Goal: Task Accomplishment & Management: Use online tool/utility

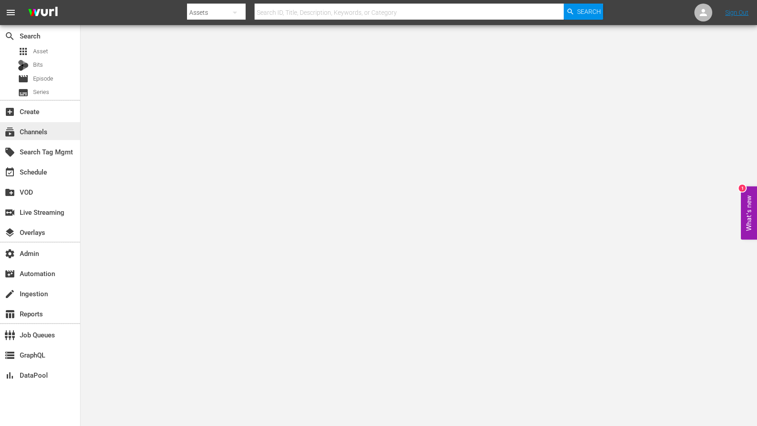
click at [49, 134] on div "subscriptions Channels" at bounding box center [40, 131] width 80 height 18
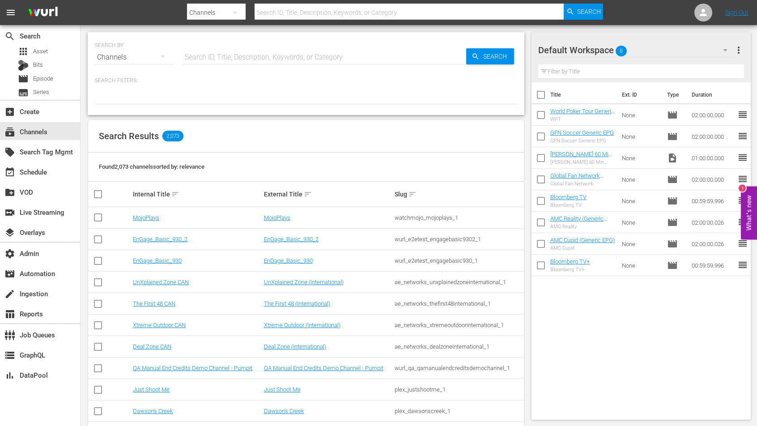
click at [247, 53] on input "text" at bounding box center [325, 57] width 284 height 21
paste input "tricoast_tv_itsawonderfullifechannel_1"
type input "tricoast_tv_itsawonderfullifechannel_1"
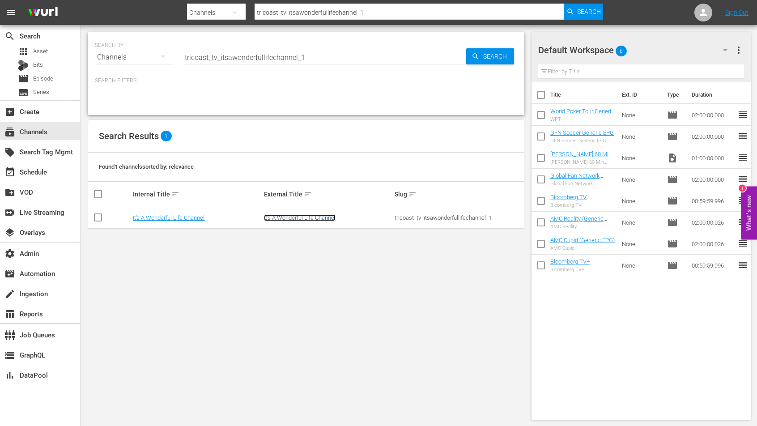
click at [268, 215] on link "It's A Wonderful Life Channel" at bounding box center [300, 217] width 72 height 7
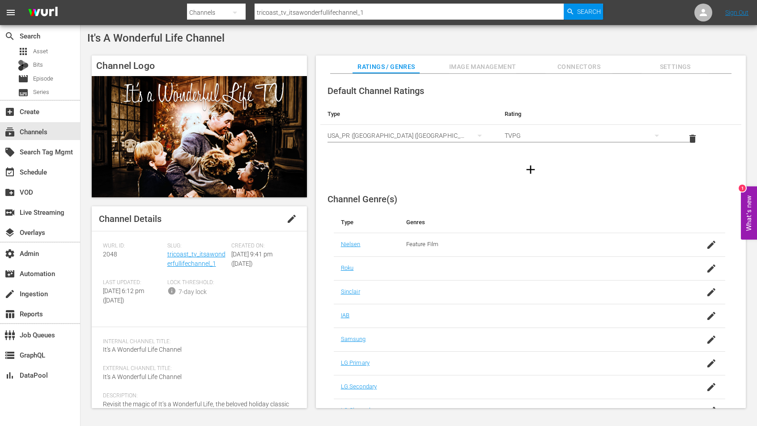
click at [479, 62] on span "Image Management" at bounding box center [482, 66] width 67 height 11
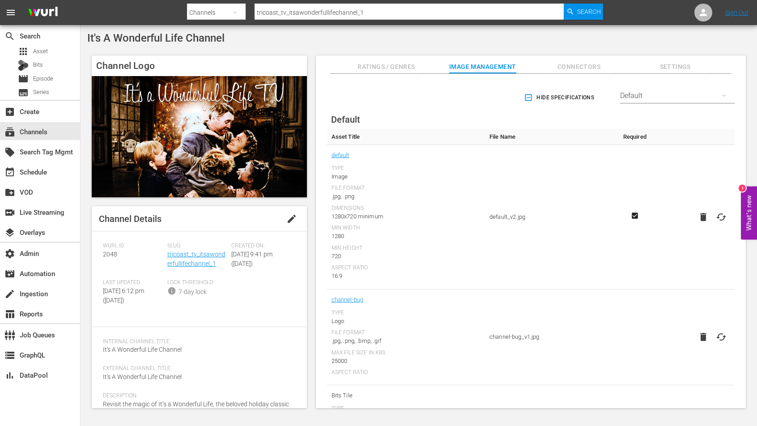
click at [387, 66] on span "Ratings / Genres" at bounding box center [386, 66] width 67 height 11
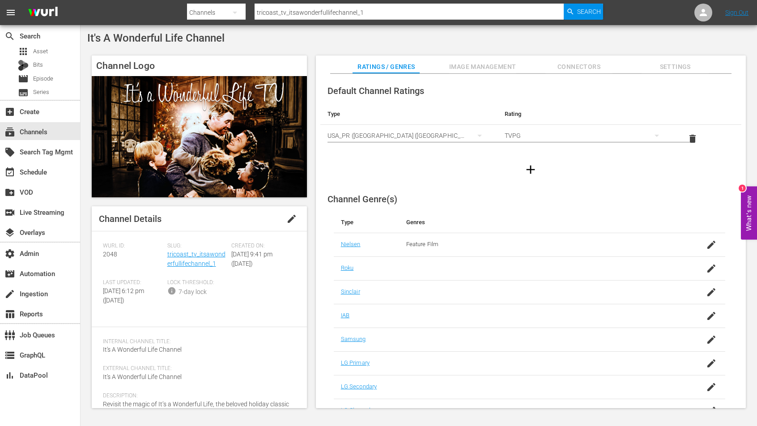
click at [178, 258] on div "Slug: tricoast_tv_itsawonderfullifechannel_1" at bounding box center [199, 261] width 64 height 37
click at [189, 249] on div "Slug: tricoast_tv_itsawonderfullifechannel_1" at bounding box center [199, 261] width 64 height 37
click at [188, 253] on link "tricoast_tv_itsawonderfullifechannel_1" at bounding box center [196, 259] width 58 height 17
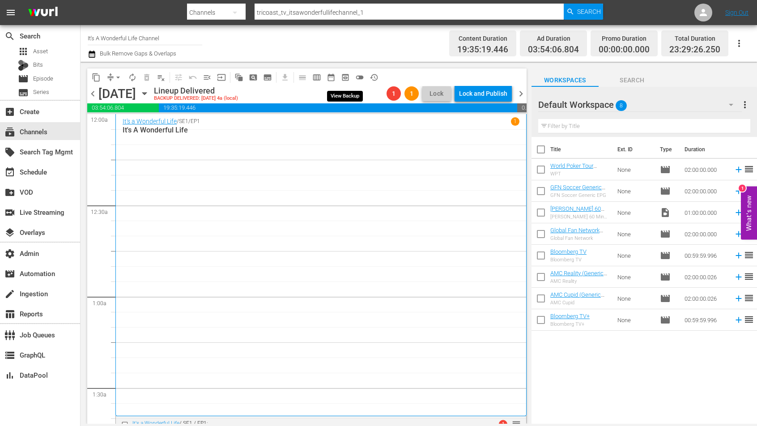
click at [349, 73] on span "preview_outlined" at bounding box center [345, 77] width 9 height 9
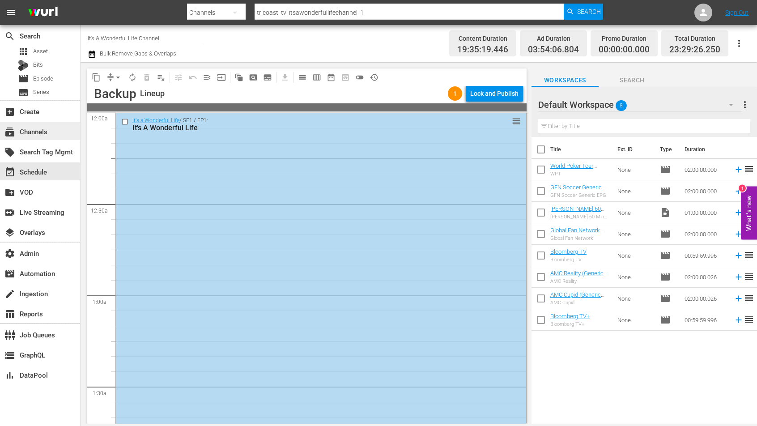
click at [58, 137] on div "subscriptions Channels" at bounding box center [40, 131] width 80 height 18
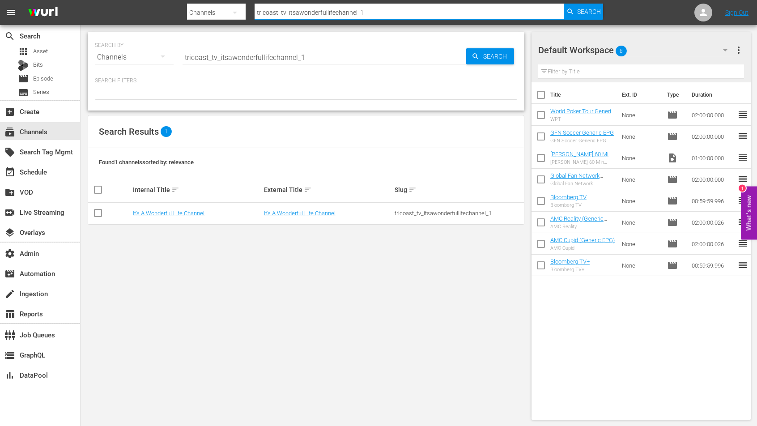
click at [281, 13] on input "tricoast_tv_itsawonderfullifechannel_1" at bounding box center [410, 12] width 310 height 21
paste input "bonanzabilliestv"
type input "tricoast_tv_bonanzabilliestv_1"
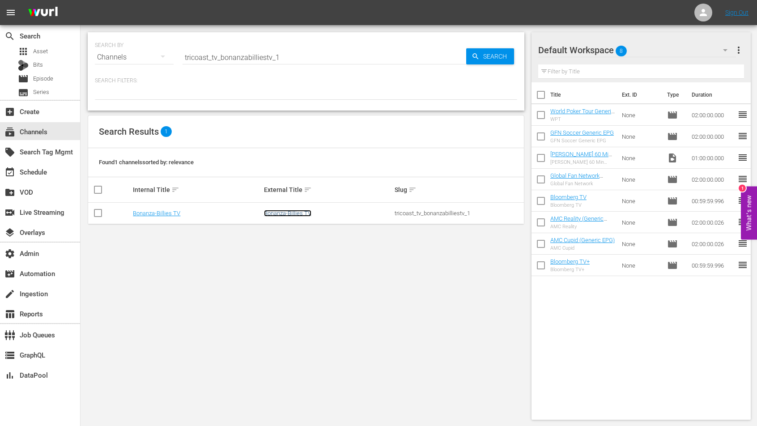
click at [289, 214] on link "Bonanza-Billies TV" at bounding box center [287, 213] width 47 height 7
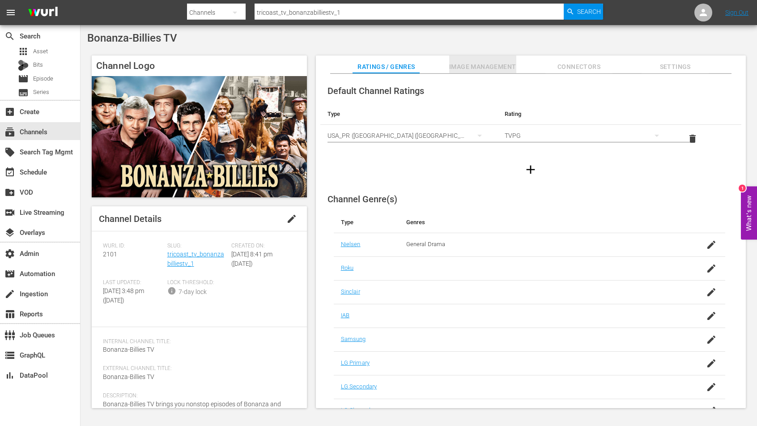
click at [507, 62] on span "Image Management" at bounding box center [482, 66] width 67 height 11
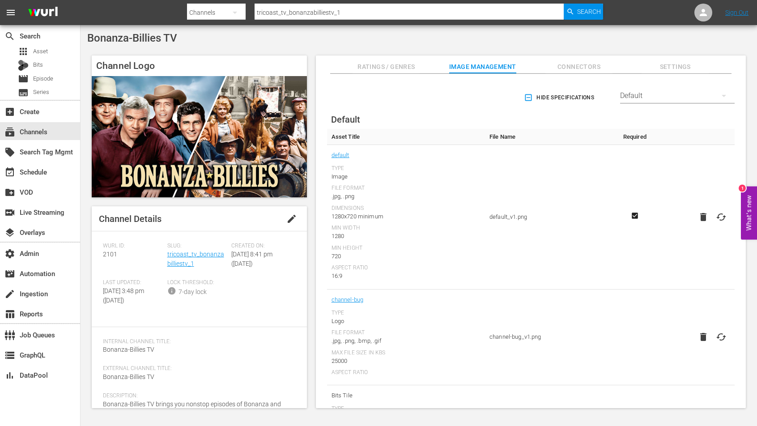
click at [181, 259] on div "Slug: tricoast_tv_bonanzabilliestv_1" at bounding box center [199, 261] width 64 height 37
click at [183, 255] on link "tricoast_tv_bonanzabilliestv_1" at bounding box center [195, 259] width 57 height 17
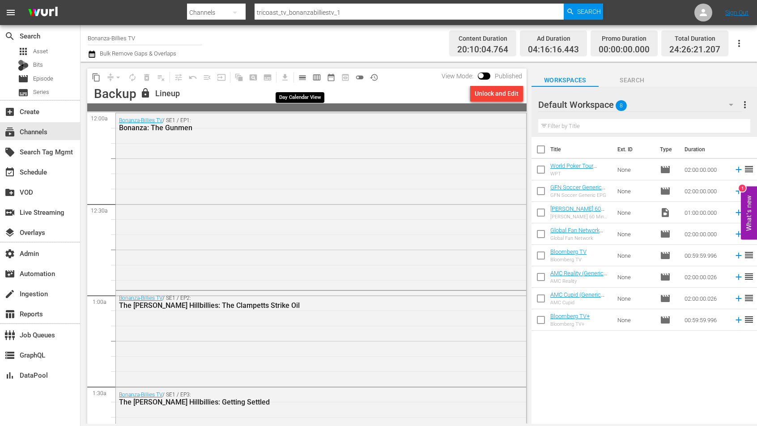
click at [298, 77] on span "calendar_view_day_outlined" at bounding box center [302, 77] width 9 height 9
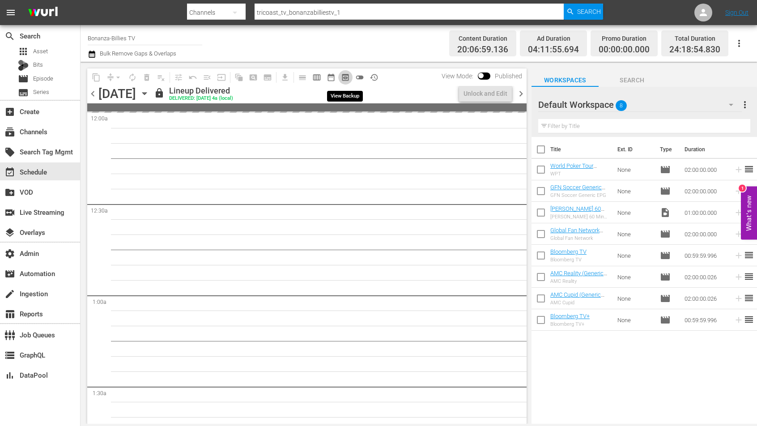
click at [343, 78] on span "preview_outlined" at bounding box center [345, 77] width 9 height 9
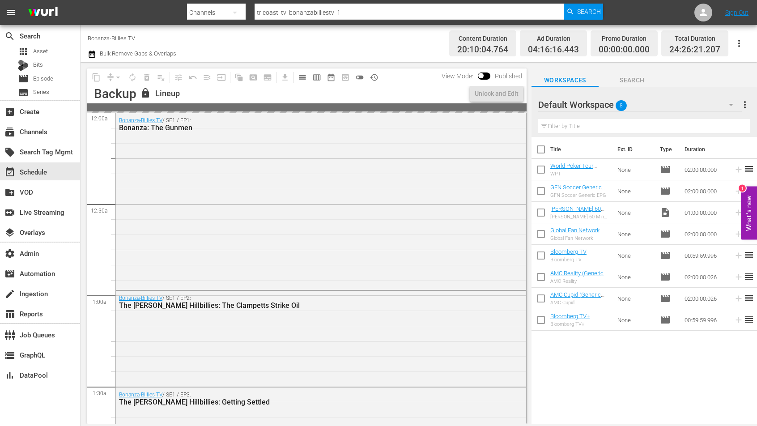
click at [321, 192] on div "Bonanza-[PERSON_NAME] TV / SE1 / EP1: Bonanza: The Gunmen" at bounding box center [321, 200] width 410 height 175
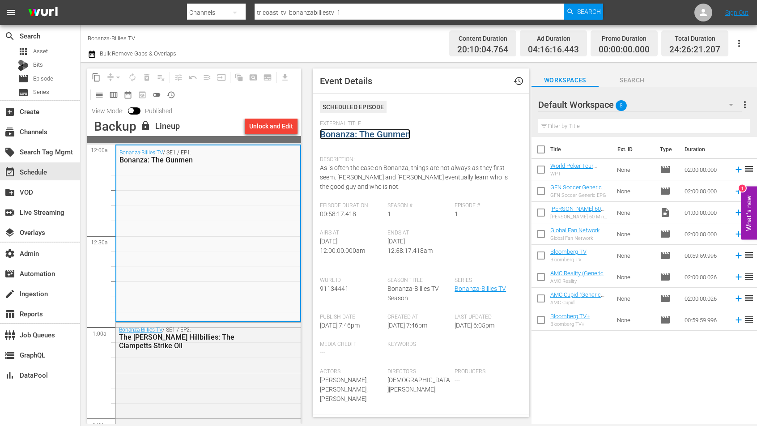
click at [343, 129] on link "Bonanza: The Gunmen" at bounding box center [365, 134] width 90 height 11
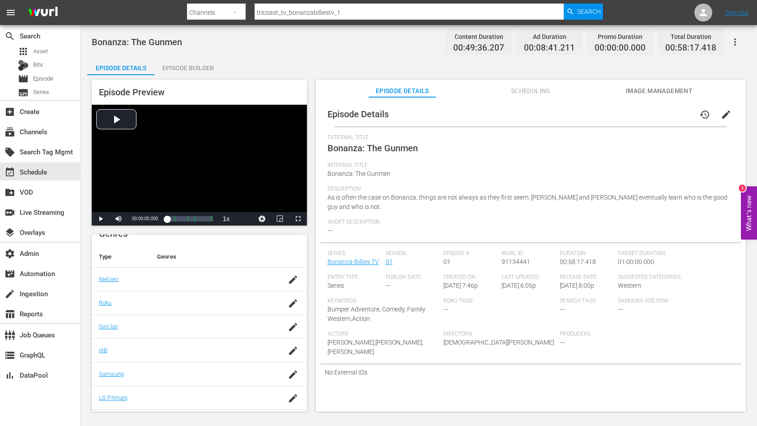
scroll to position [136, 0]
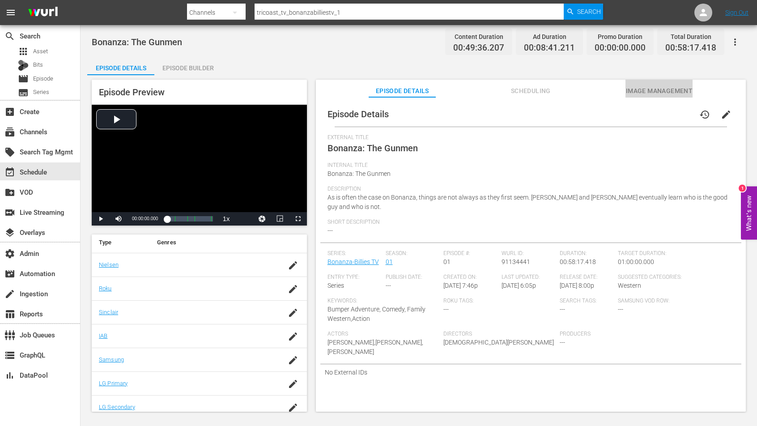
click at [626, 87] on span "Image Management" at bounding box center [659, 90] width 67 height 11
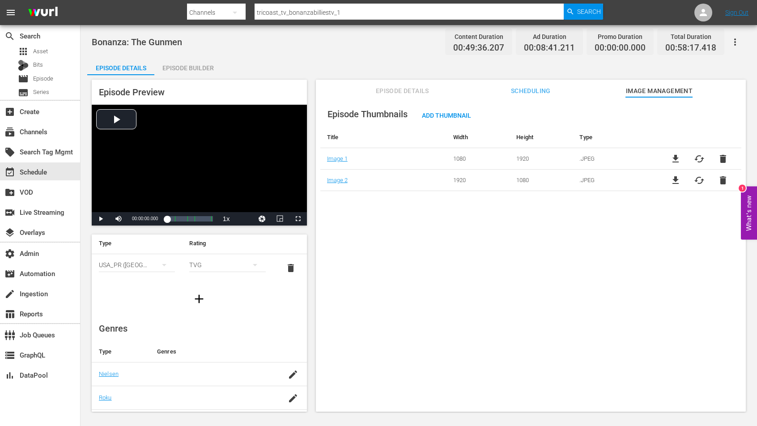
scroll to position [0, 0]
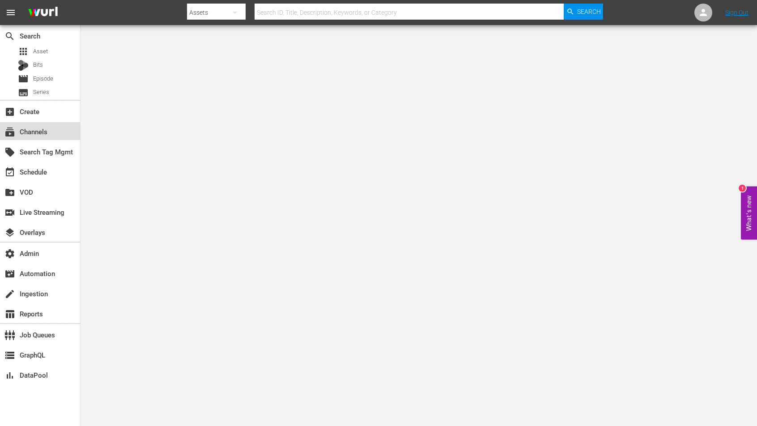
click at [40, 134] on div "subscriptions Channels" at bounding box center [25, 130] width 50 height 8
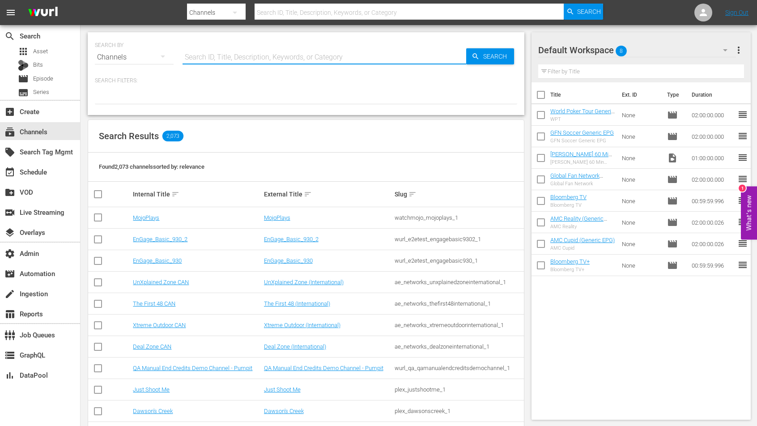
click at [213, 51] on input "text" at bounding box center [325, 57] width 284 height 21
type input "tricoast"
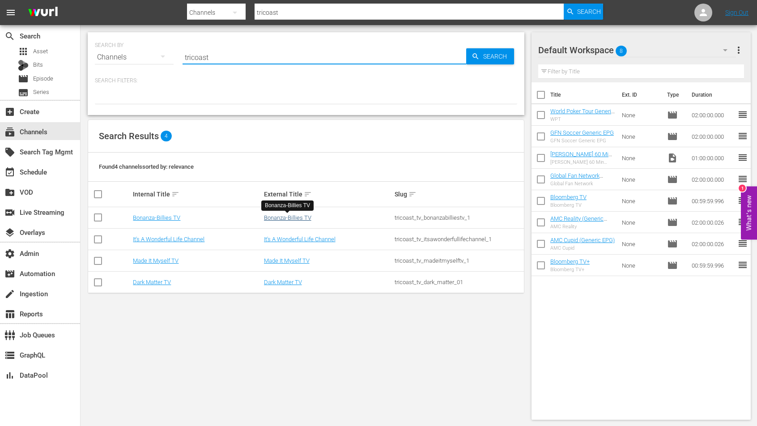
type input "tricoast"
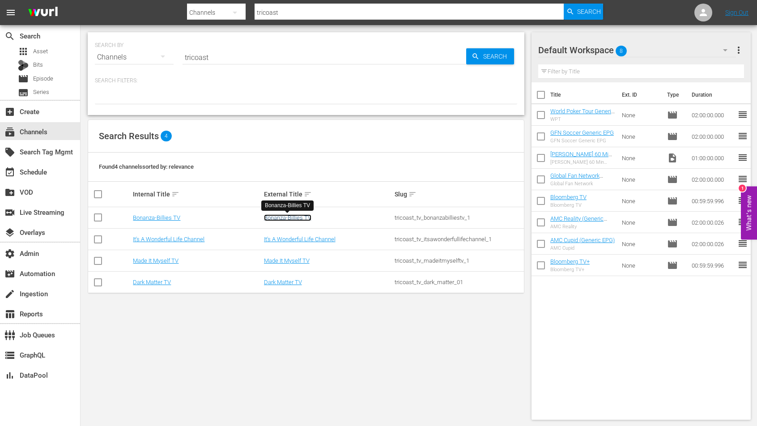
click at [293, 220] on link "Bonanza-Billies TV" at bounding box center [287, 217] width 47 height 7
click at [292, 240] on link "It's A Wonderful Life Channel" at bounding box center [300, 239] width 72 height 7
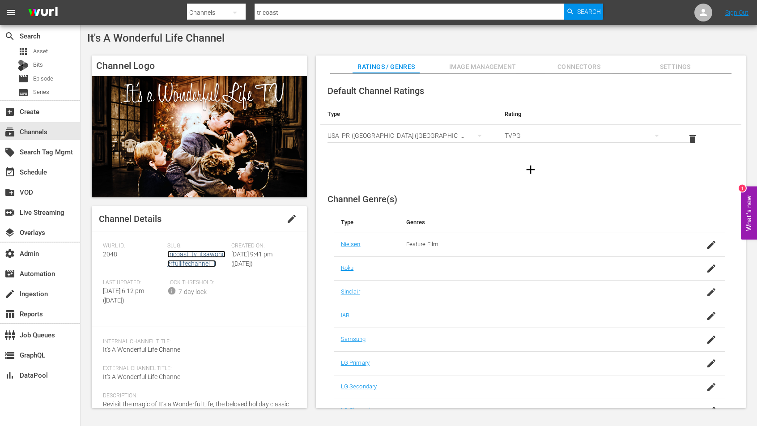
click at [177, 262] on link "tricoast_tv_itsawonderfullifechannel_1" at bounding box center [196, 259] width 58 height 17
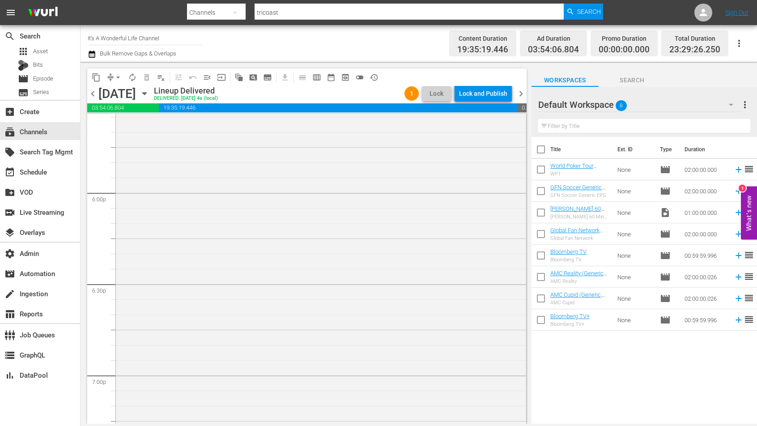
scroll to position [3252, 0]
click at [346, 74] on span "preview_outlined" at bounding box center [345, 77] width 9 height 9
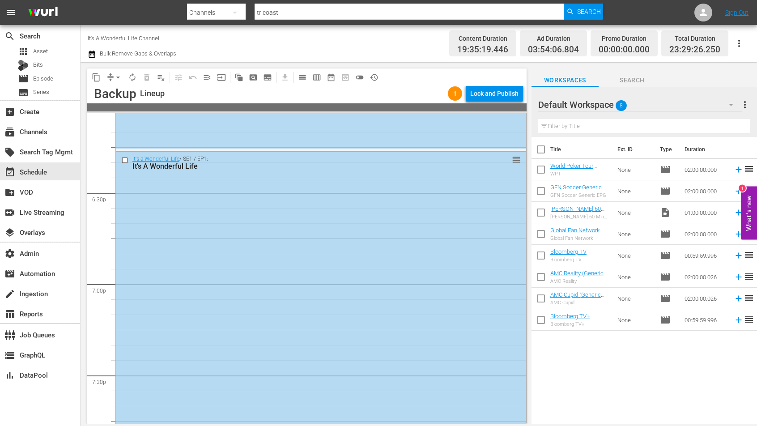
scroll to position [3237, 0]
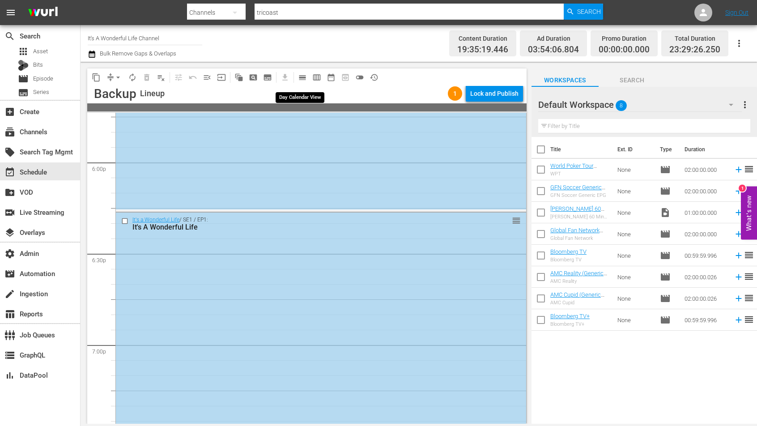
click at [305, 80] on span "calendar_view_day_outlined" at bounding box center [302, 77] width 9 height 9
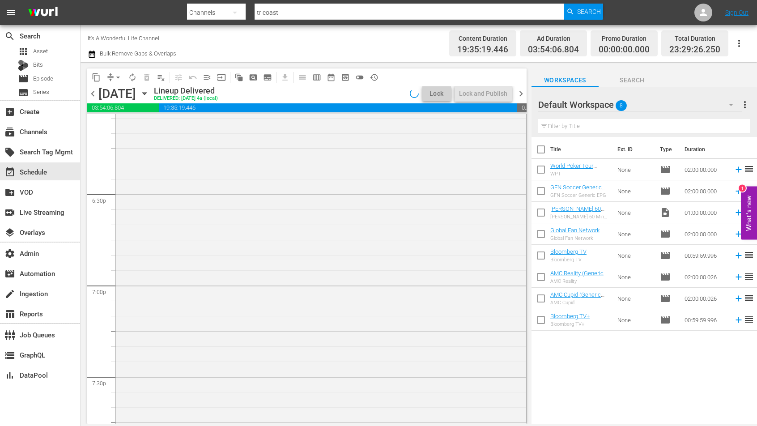
scroll to position [3252, 0]
click at [522, 97] on span "chevron_right" at bounding box center [521, 93] width 11 height 11
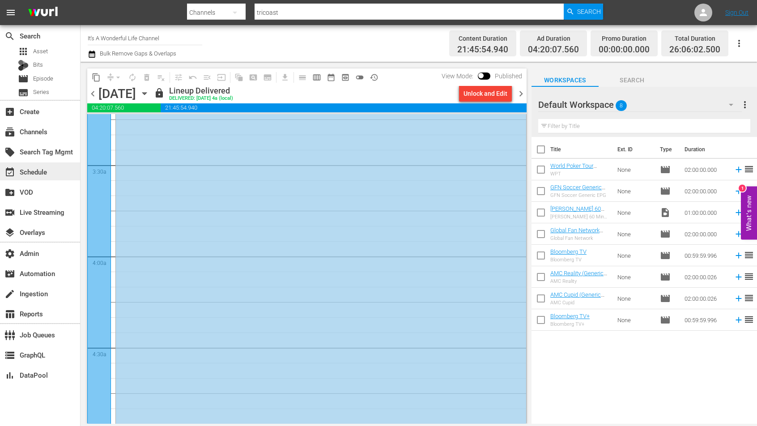
scroll to position [503, 0]
click at [55, 76] on div "movie Episode" at bounding box center [40, 78] width 80 height 13
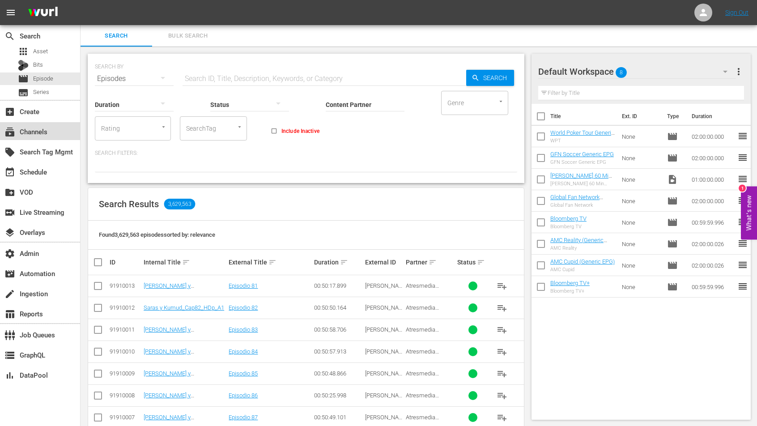
click at [64, 137] on div "subscriptions Channels" at bounding box center [40, 131] width 80 height 18
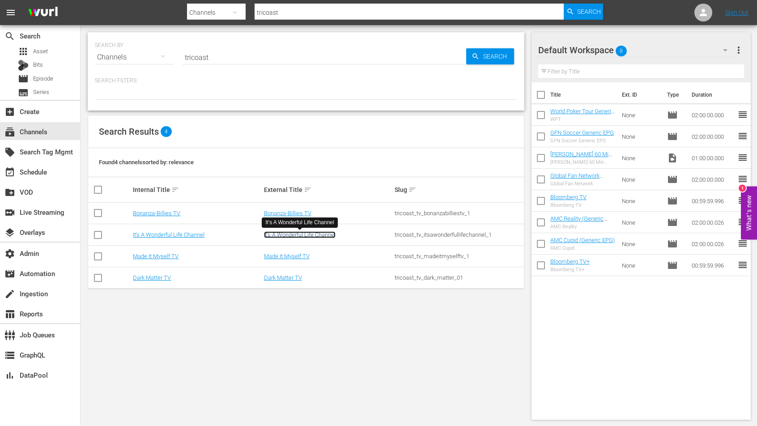
click at [311, 235] on link "It's A Wonderful Life Channel" at bounding box center [300, 234] width 72 height 7
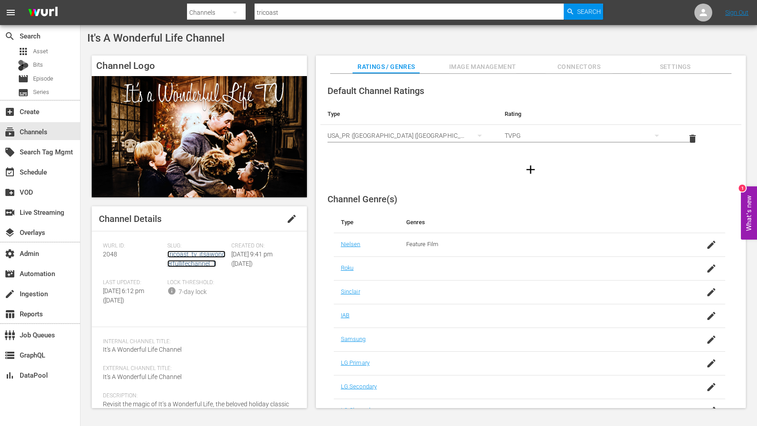
click at [192, 264] on link "tricoast_tv_itsawonderfullifechannel_1" at bounding box center [196, 259] width 58 height 17
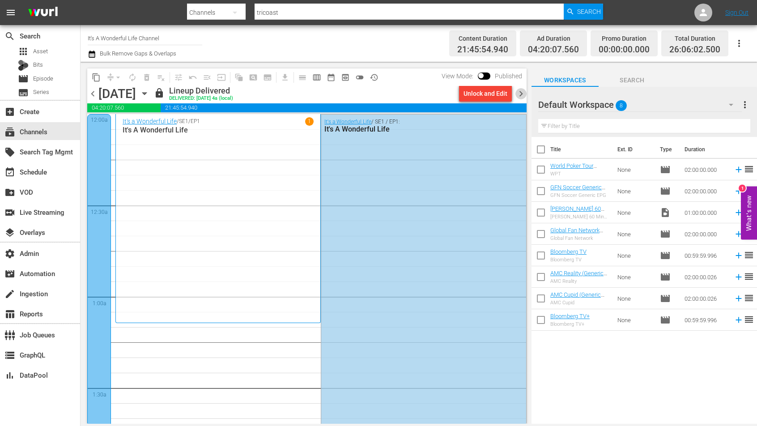
click at [523, 93] on span "chevron_right" at bounding box center [521, 93] width 11 height 11
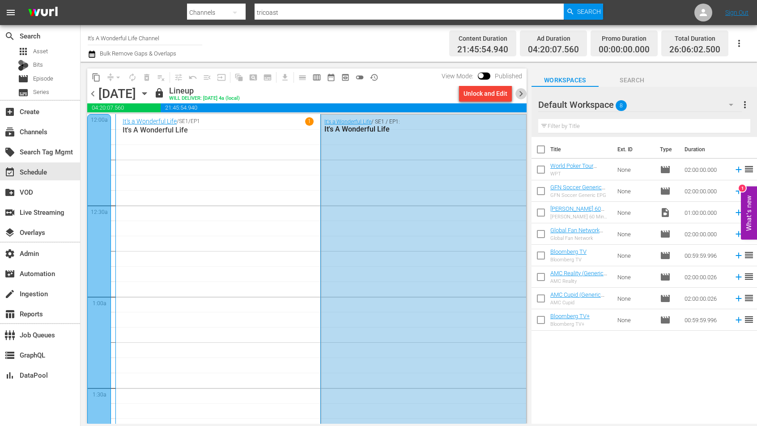
click at [520, 91] on span "chevron_right" at bounding box center [521, 93] width 11 height 11
click at [36, 140] on div "subscriptions Channels" at bounding box center [40, 131] width 80 height 18
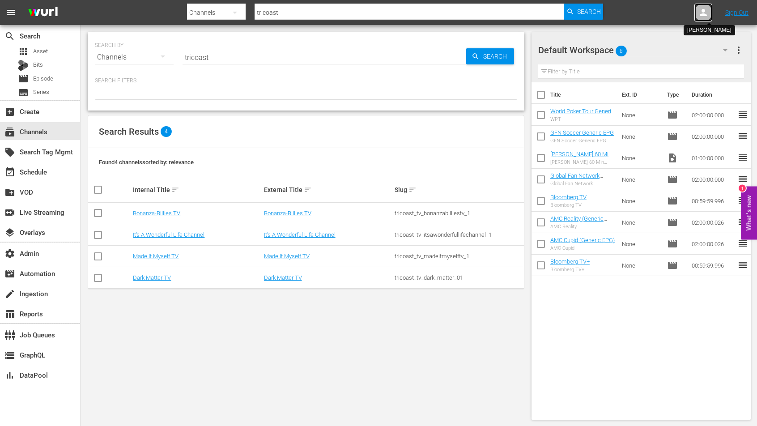
click at [703, 5] on div at bounding box center [704, 13] width 18 height 18
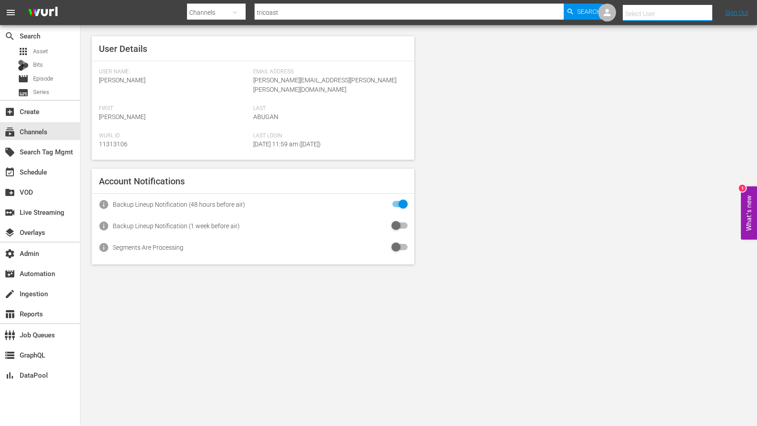
click at [692, 10] on input "text" at bounding box center [680, 13] width 115 height 21
click at [676, 37] on div "Michael Scott <mscott@theoffice.com>" at bounding box center [661, 38] width 140 height 21
type input "Michael Scott (11312973)"
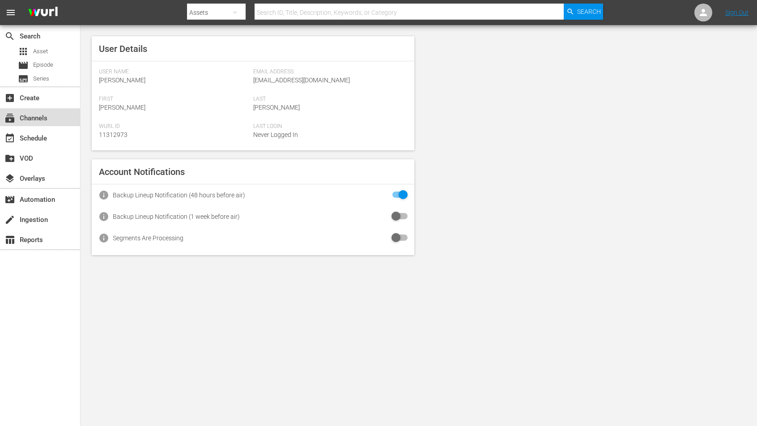
click at [27, 116] on div "subscriptions Channels" at bounding box center [25, 117] width 50 height 8
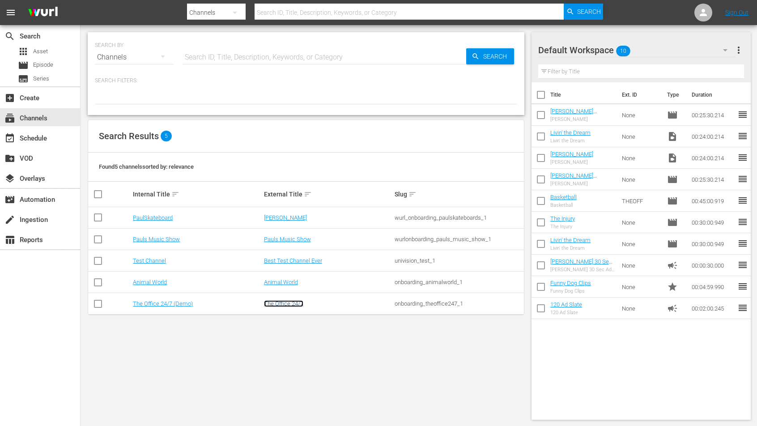
click at [286, 302] on link "The Office 24/7" at bounding box center [283, 303] width 39 height 7
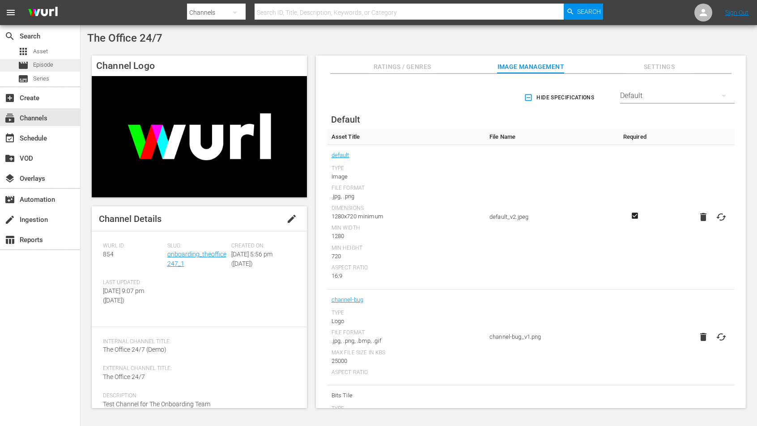
click at [45, 63] on span "Episode" at bounding box center [43, 64] width 20 height 9
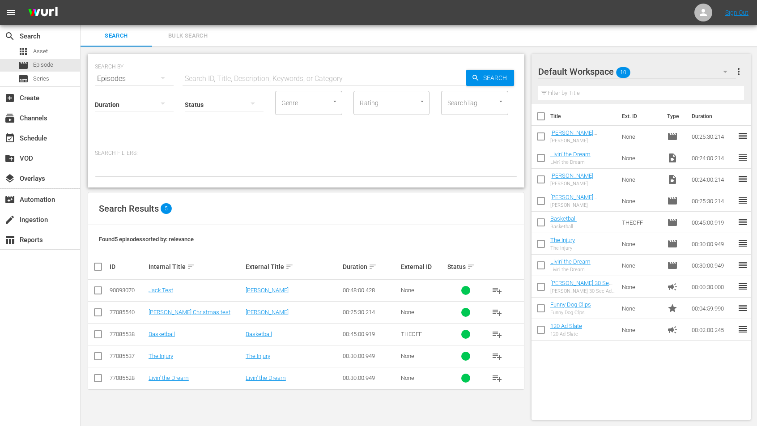
scroll to position [1, 0]
click at [41, 118] on div "subscriptions Channels" at bounding box center [25, 117] width 50 height 8
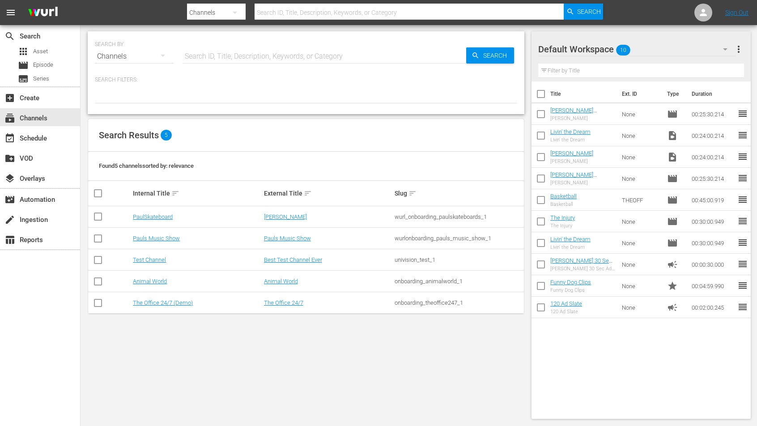
click at [285, 307] on td "The Office 24/7" at bounding box center [328, 302] width 131 height 21
click at [286, 303] on link "The Office 24/7" at bounding box center [283, 302] width 39 height 7
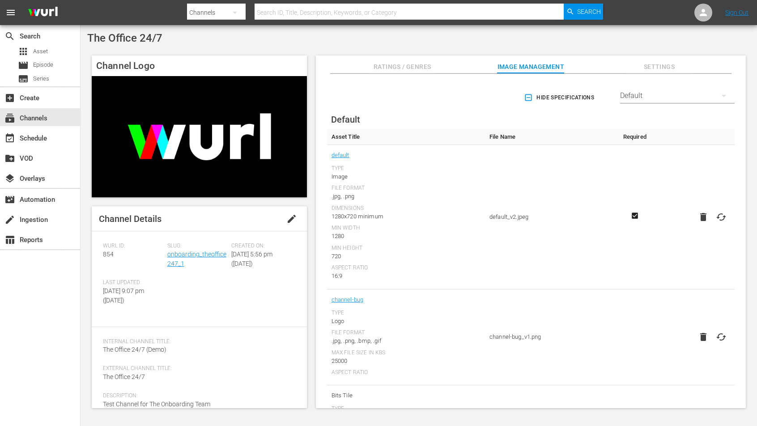
click at [206, 246] on span "Slug:" at bounding box center [197, 246] width 60 height 7
click at [209, 260] on div "Slug: onboarding_theoffice247_1" at bounding box center [199, 261] width 64 height 37
click at [210, 257] on link "onboarding_theoffice247_1" at bounding box center [196, 259] width 59 height 17
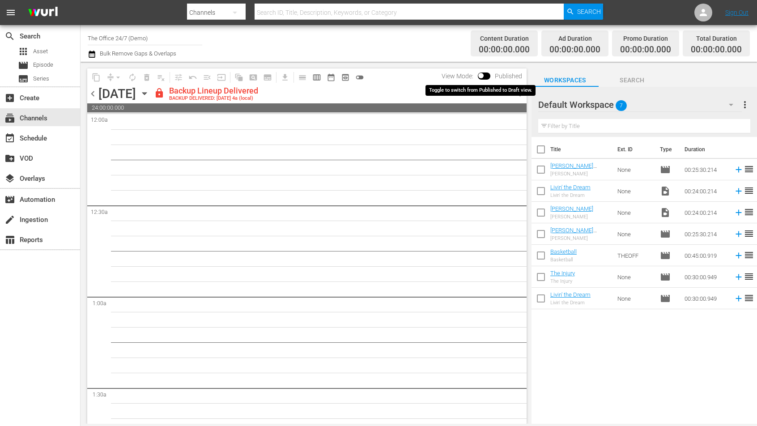
click at [482, 79] on input "checkbox" at bounding box center [481, 77] width 19 height 6
click at [485, 77] on input "checkbox" at bounding box center [491, 77] width 19 height 6
checkbox input "false"
click at [520, 97] on span "chevron_right" at bounding box center [521, 93] width 11 height 11
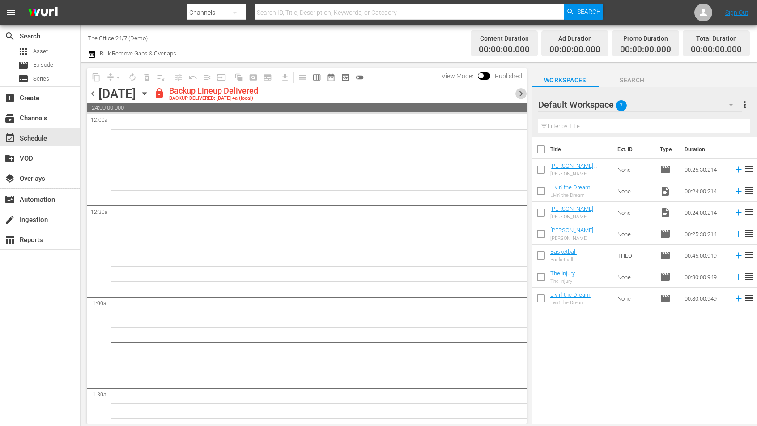
click at [520, 97] on span "chevron_right" at bounding box center [521, 93] width 11 height 11
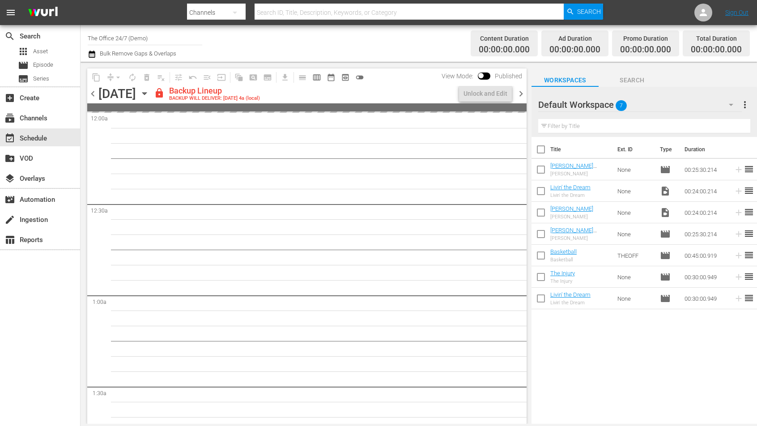
click at [520, 97] on span "chevron_right" at bounding box center [521, 93] width 11 height 11
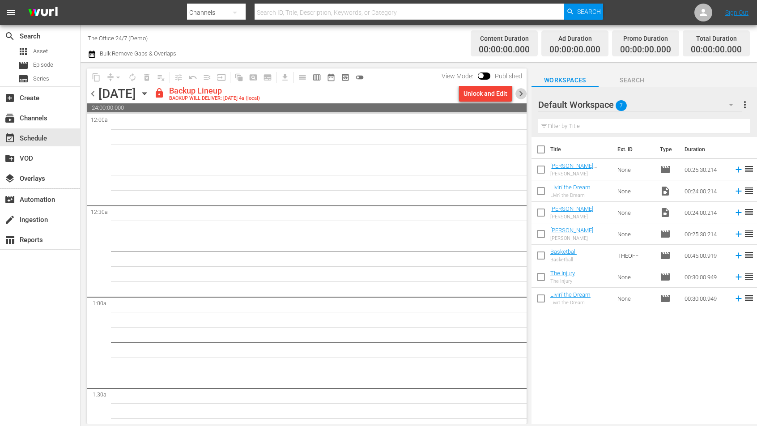
click at [520, 97] on span "chevron_right" at bounding box center [521, 93] width 11 height 11
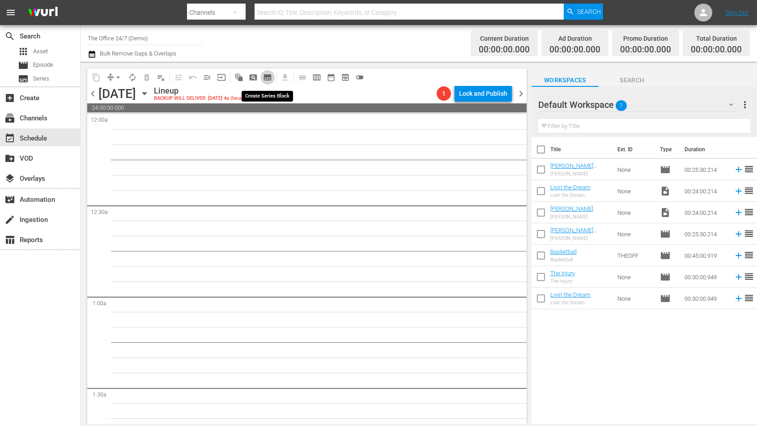
click at [263, 80] on span "subtitles_outlined" at bounding box center [267, 77] width 9 height 9
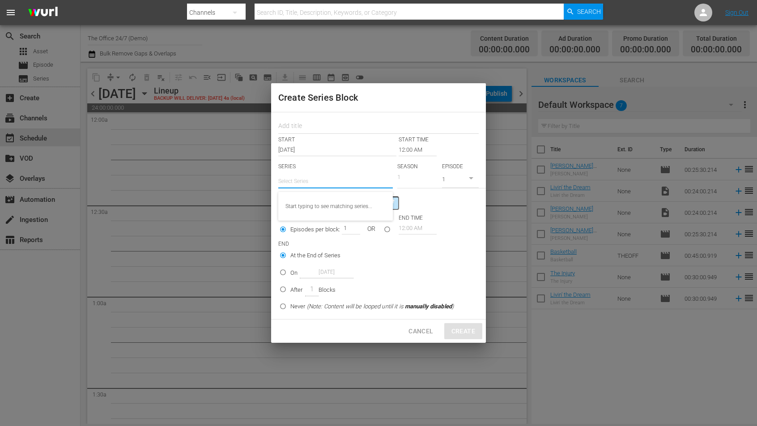
click at [308, 178] on input "text" at bounding box center [335, 180] width 115 height 21
type input "S"
click at [315, 211] on div "The Office" at bounding box center [336, 206] width 100 height 21
type input "The Office"
click at [286, 308] on input "Never (Note: Content will be looped until it is manually disabled )" at bounding box center [283, 310] width 15 height 15
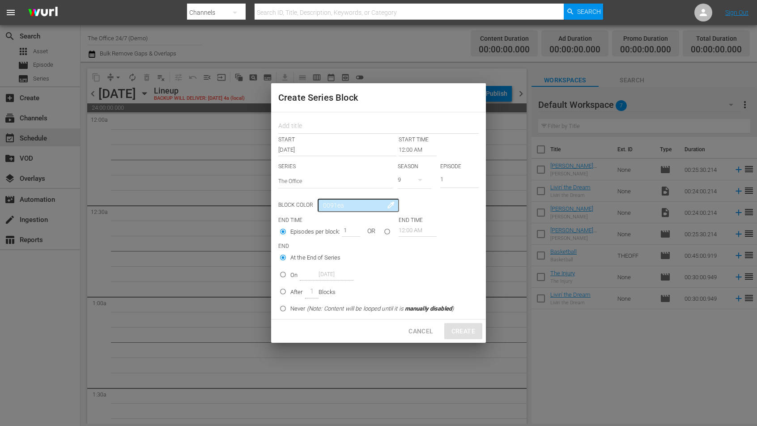
radio input "true"
click at [460, 331] on div "Cancel Create" at bounding box center [378, 332] width 215 height 24
click at [315, 124] on input "text" at bounding box center [378, 127] width 200 height 14
type input "The Office Evenings"
click at [458, 335] on span "Create" at bounding box center [464, 331] width 24 height 11
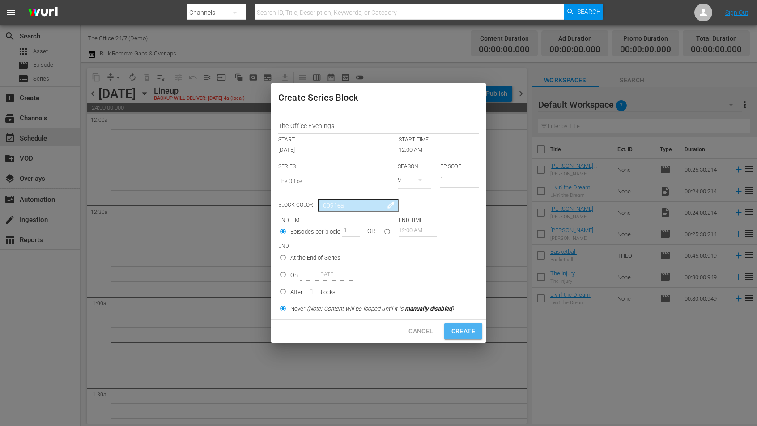
radio input "true"
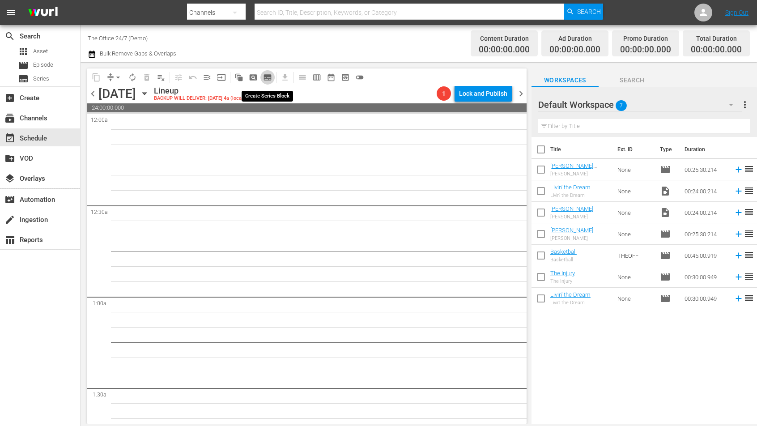
click at [266, 78] on span "subtitles_outlined" at bounding box center [267, 77] width 9 height 9
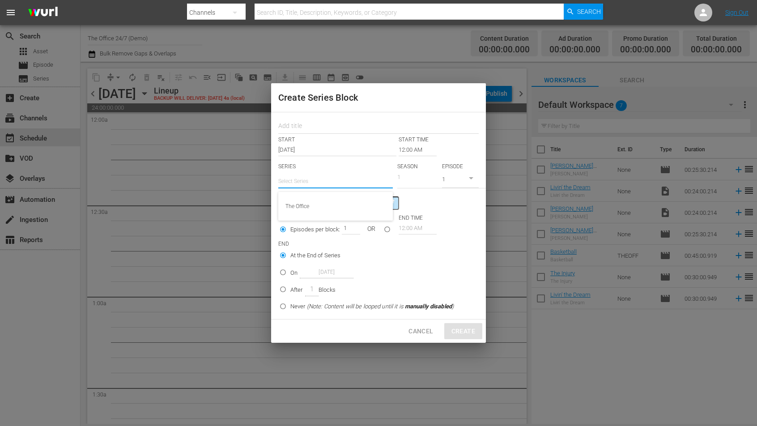
click at [358, 179] on input "text" at bounding box center [335, 180] width 115 height 21
click at [345, 202] on div "The Office" at bounding box center [336, 206] width 100 height 21
type input "The Office"
click at [457, 183] on input "1" at bounding box center [459, 180] width 38 height 15
click at [412, 184] on button "button" at bounding box center [419, 179] width 21 height 21
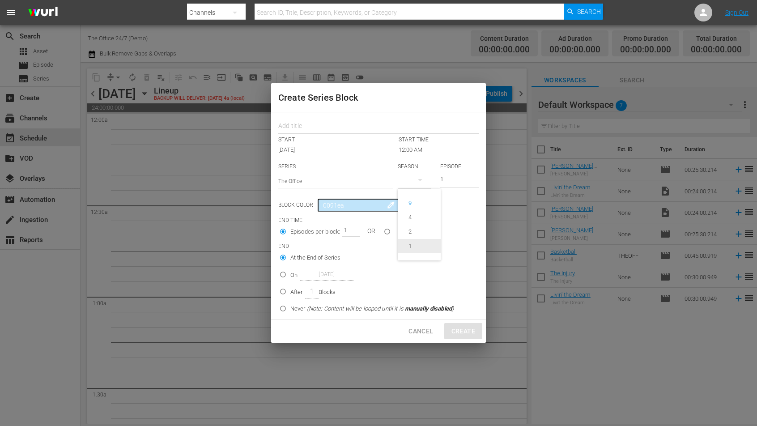
click at [411, 249] on div "1" at bounding box center [410, 246] width 3 height 9
click at [444, 178] on input "1" at bounding box center [459, 180] width 38 height 15
drag, startPoint x: 449, startPoint y: 179, endPoint x: 438, endPoint y: 179, distance: 11.2
click at [438, 179] on div "SERIES Select Series The Office SEASON 1 EPISODE 1" at bounding box center [378, 178] width 200 height 31
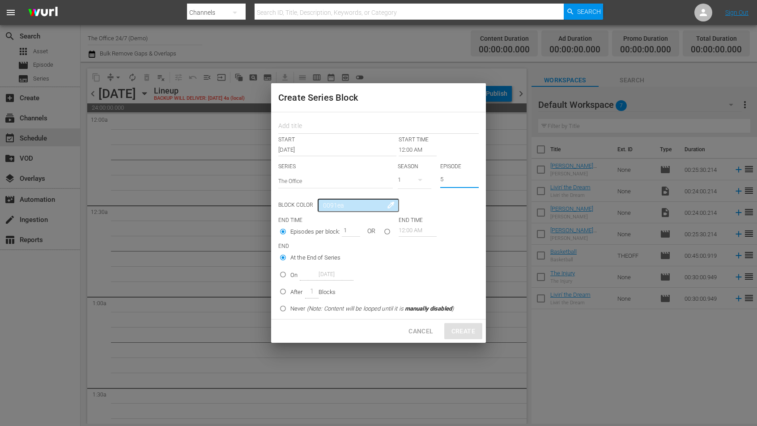
type input "5"
click at [291, 308] on p "Never (Note: Content will be looped until it is manually disabled )" at bounding box center [371, 308] width 163 height 9
click at [290, 308] on input "Never (Note: Content will be looped until it is manually disabled )" at bounding box center [283, 310] width 15 height 15
radio input "false"
radio input "true"
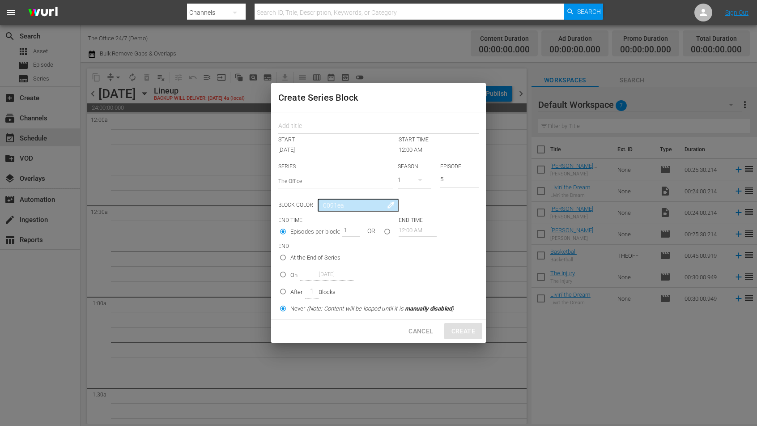
click at [341, 133] on div "START START TIME Oct 16th 2025 12:00 AM SERIES Select Series The Office SEASON …" at bounding box center [378, 215] width 215 height 207
click at [341, 130] on input "text" at bounding box center [378, 127] width 200 height 14
type input "The Office Evenings"
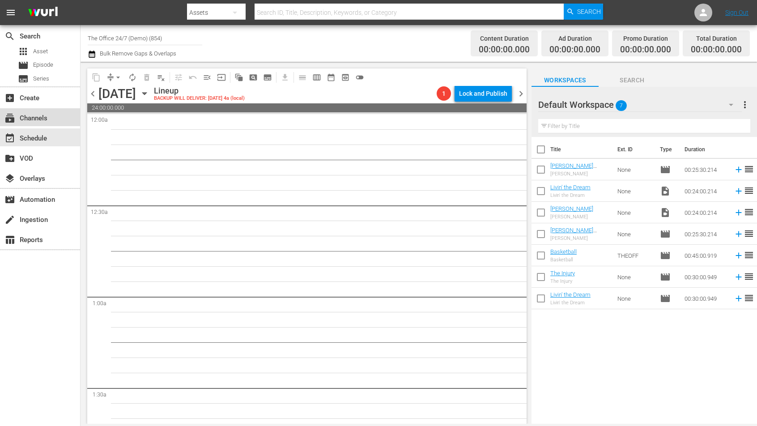
click at [67, 119] on div "subscriptions Channels" at bounding box center [40, 117] width 80 height 18
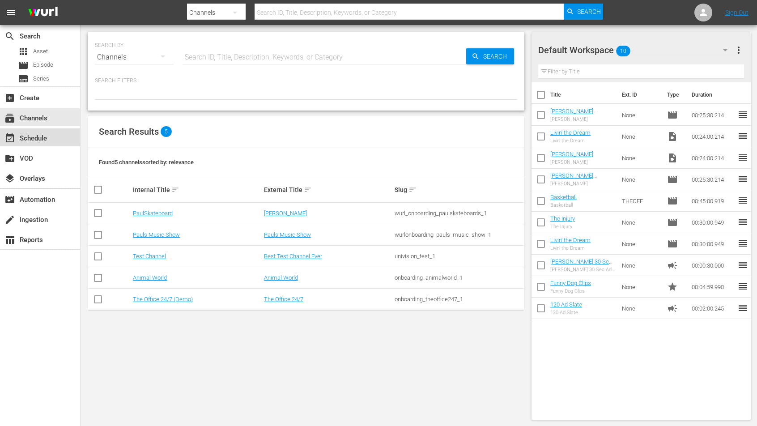
click at [39, 131] on div "event_available Schedule" at bounding box center [40, 137] width 80 height 18
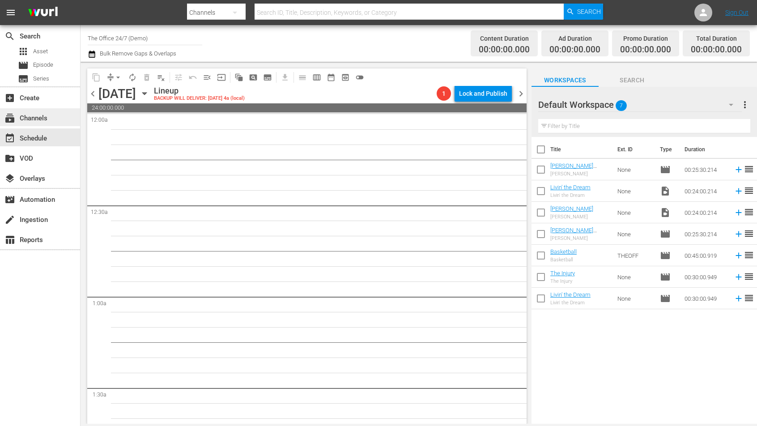
click at [50, 114] on div "subscriptions Channels" at bounding box center [40, 117] width 80 height 18
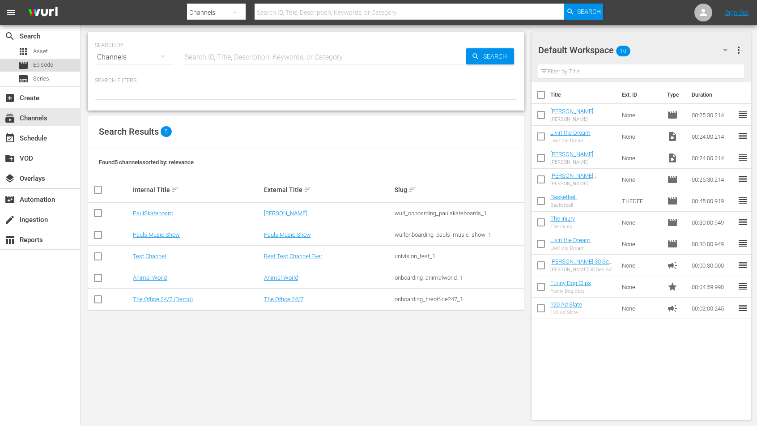
click at [62, 65] on div "movie Episode" at bounding box center [40, 65] width 80 height 13
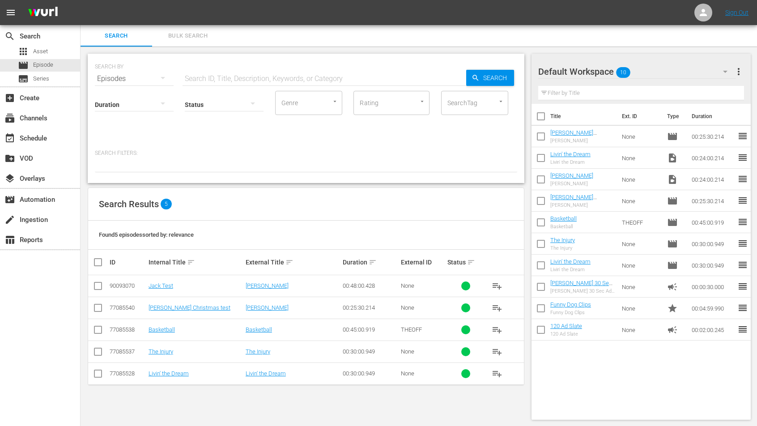
scroll to position [1, 0]
click at [253, 325] on link "Basketball" at bounding box center [259, 328] width 26 height 7
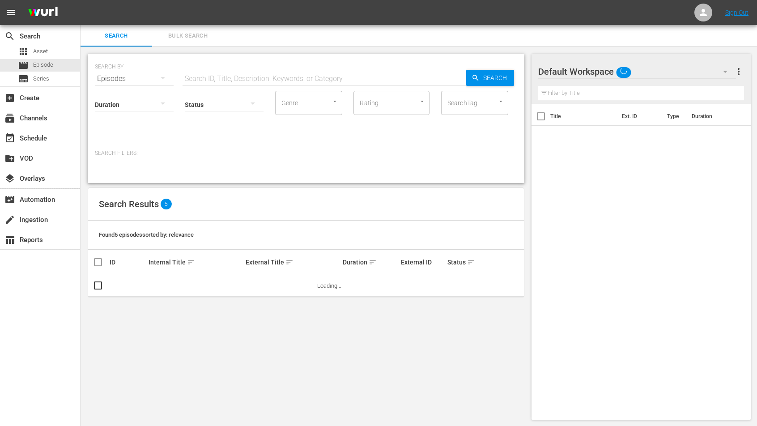
scroll to position [1, 0]
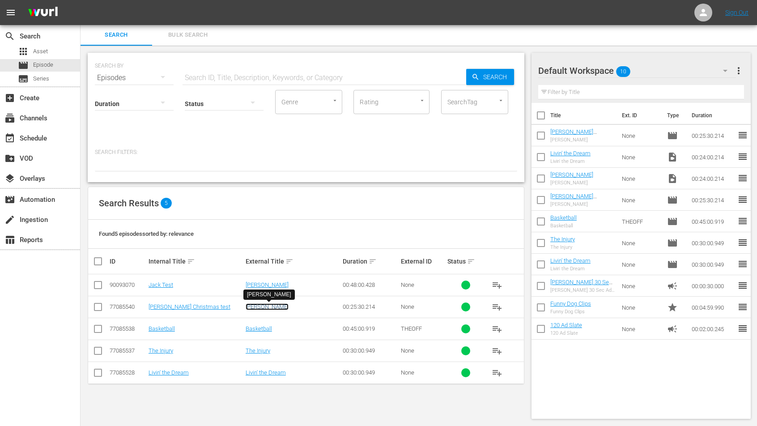
click at [256, 309] on link "Dwight Christmas" at bounding box center [267, 306] width 43 height 7
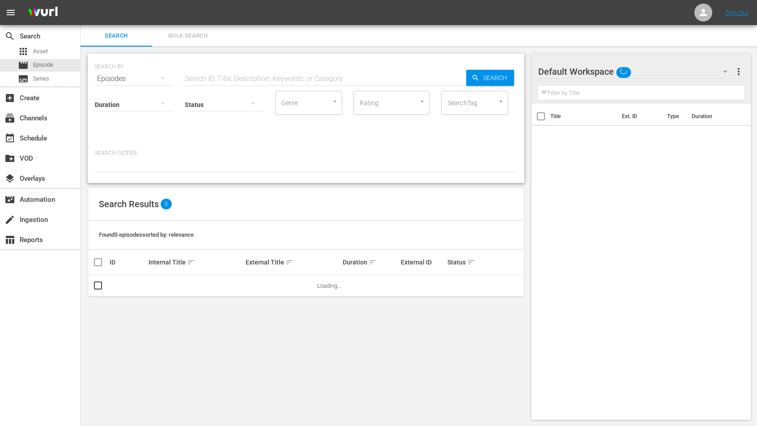
scroll to position [1, 0]
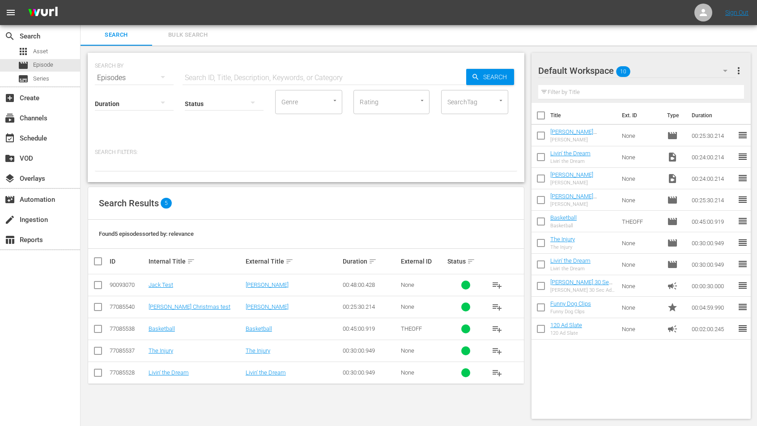
click at [263, 280] on td "Dwight Christmas" at bounding box center [292, 285] width 97 height 22
click at [262, 282] on link "Dwight Christmas" at bounding box center [267, 284] width 43 height 7
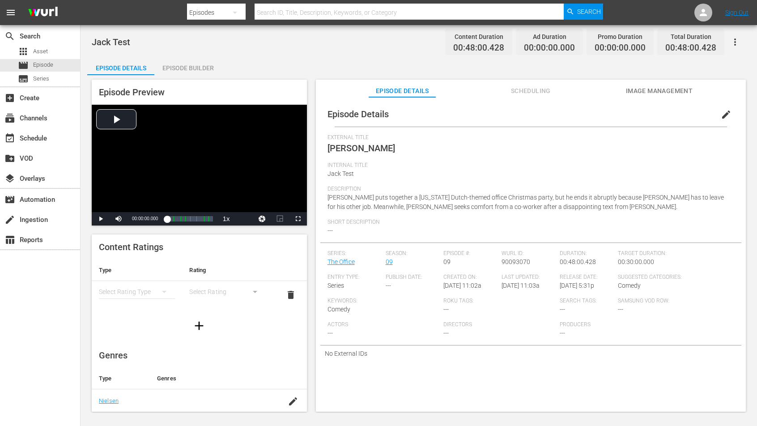
scroll to position [1, 0]
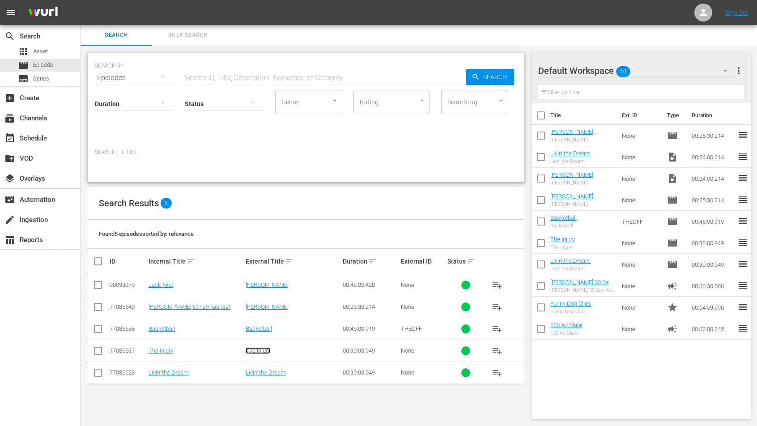
click at [259, 352] on link "The Injury" at bounding box center [258, 350] width 25 height 7
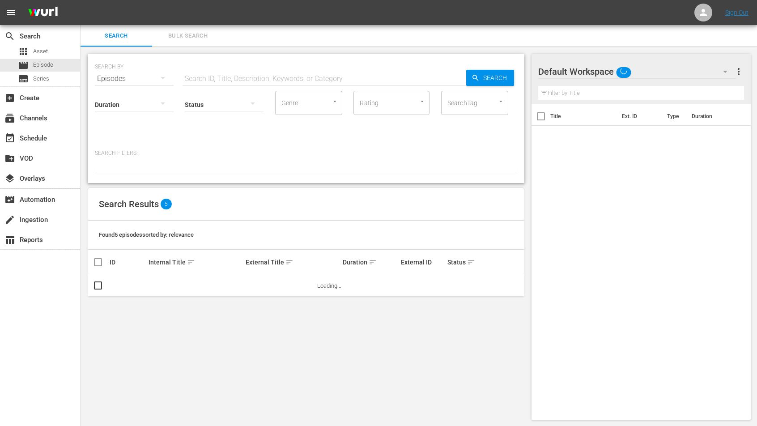
scroll to position [1, 0]
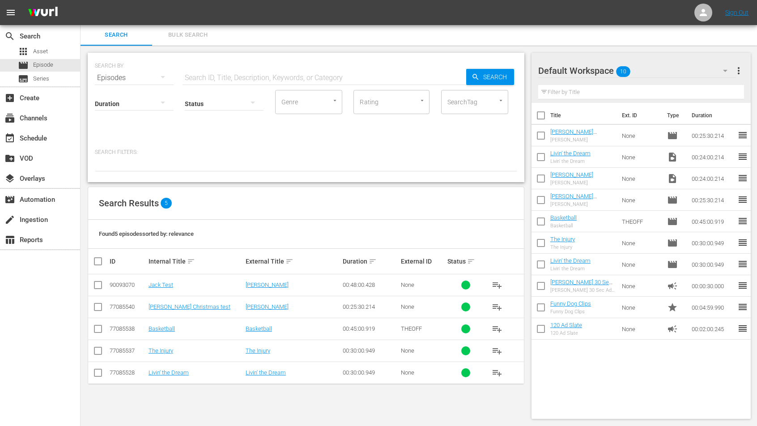
click at [263, 376] on td "Livin' the Dream" at bounding box center [292, 373] width 97 height 22
click at [263, 371] on link "Livin' the Dream" at bounding box center [266, 372] width 40 height 7
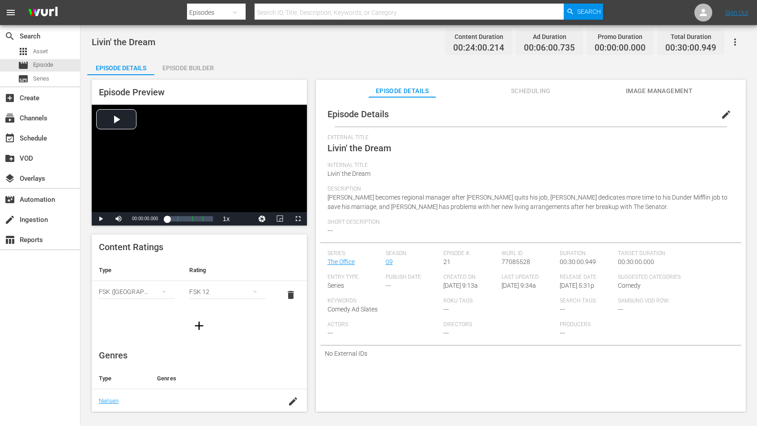
scroll to position [1, 0]
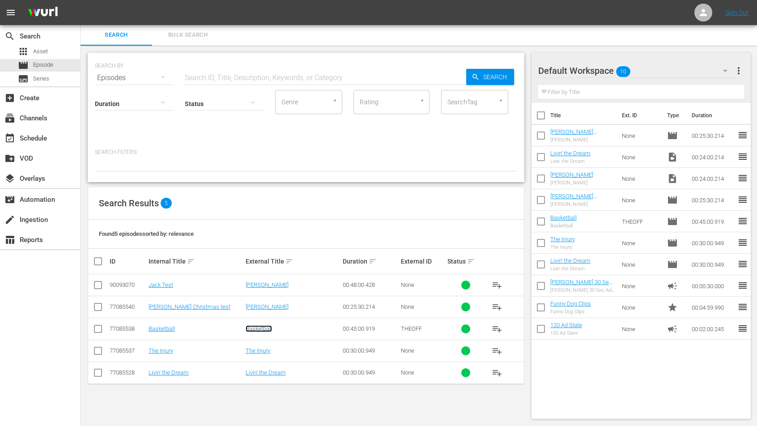
click at [253, 329] on link "Basketball" at bounding box center [259, 328] width 26 height 7
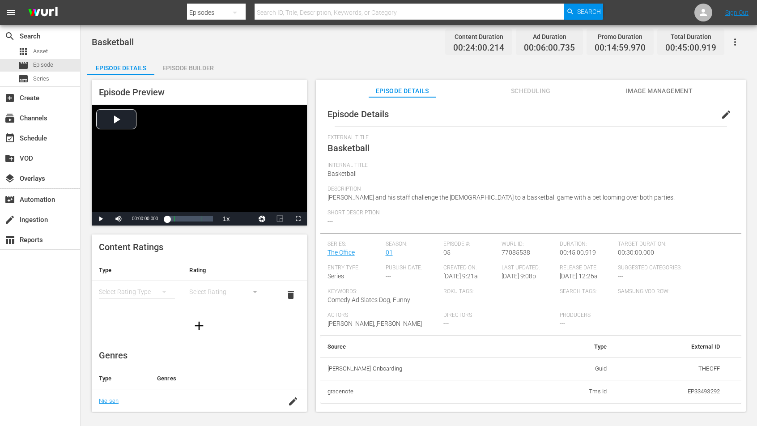
scroll to position [1, 0]
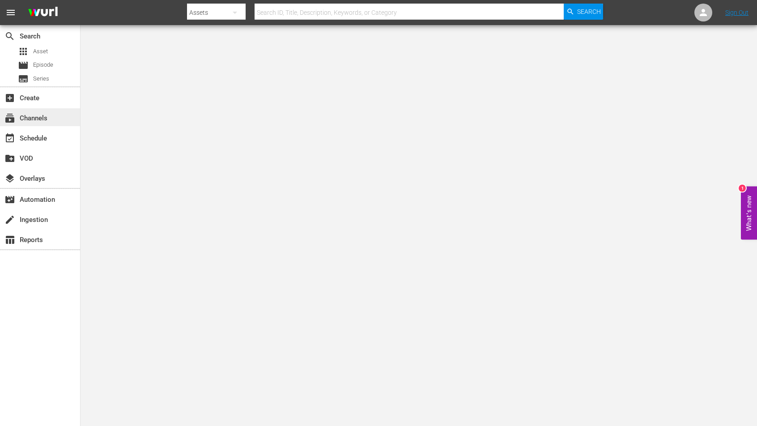
click at [60, 119] on div "subscriptions Channels" at bounding box center [40, 117] width 80 height 18
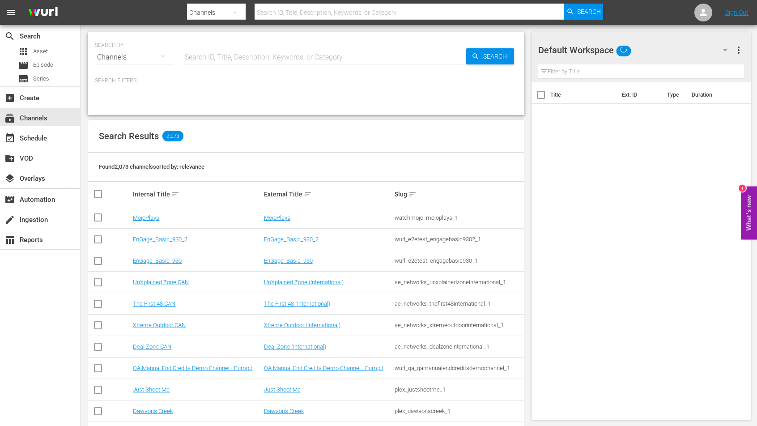
click at [287, 47] on input "text" at bounding box center [325, 57] width 284 height 21
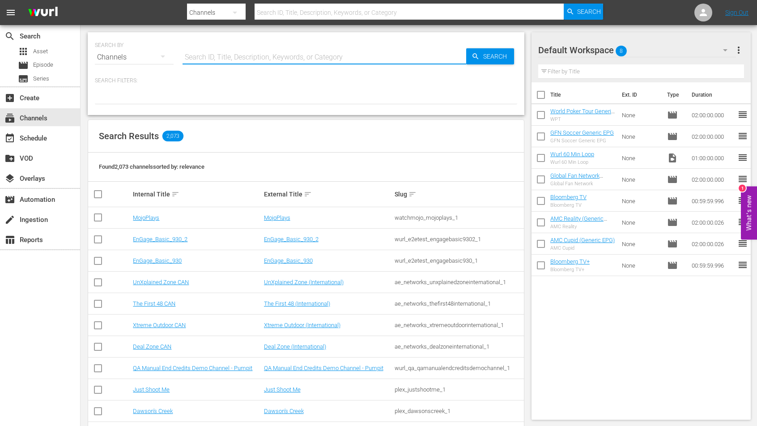
paste input "tricoast_tv_bonanzabilliestv_1"
type input "tricoast_tv_bonanzabilliestv_1"
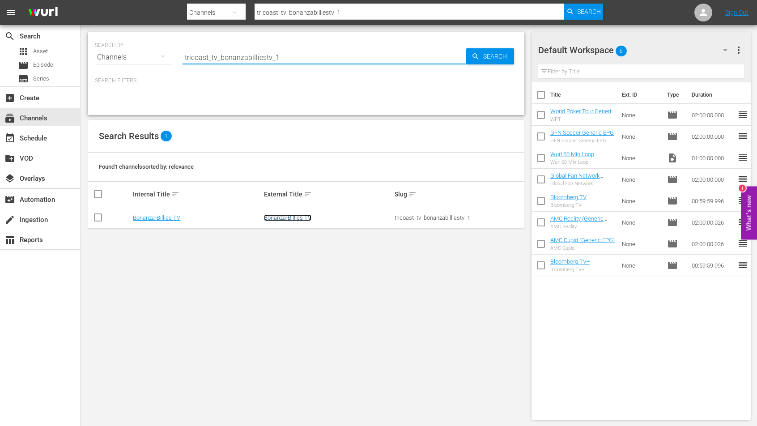
click at [300, 217] on link "Bonanza-Billies TV" at bounding box center [287, 217] width 47 height 7
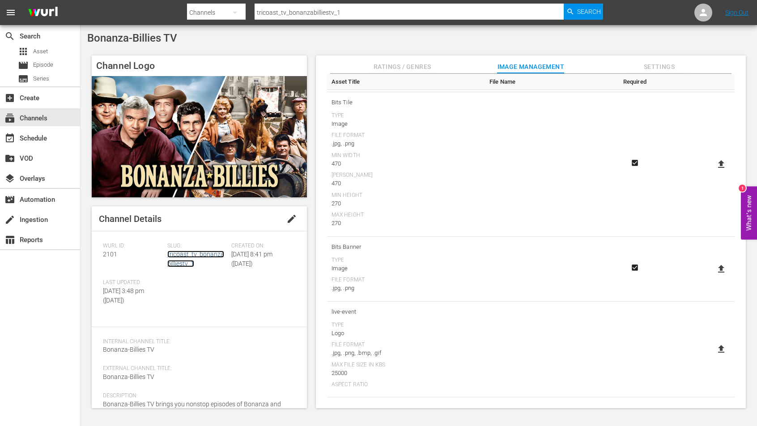
click at [196, 253] on link "tricoast_tv_bonanzabilliestv_1" at bounding box center [195, 259] width 57 height 17
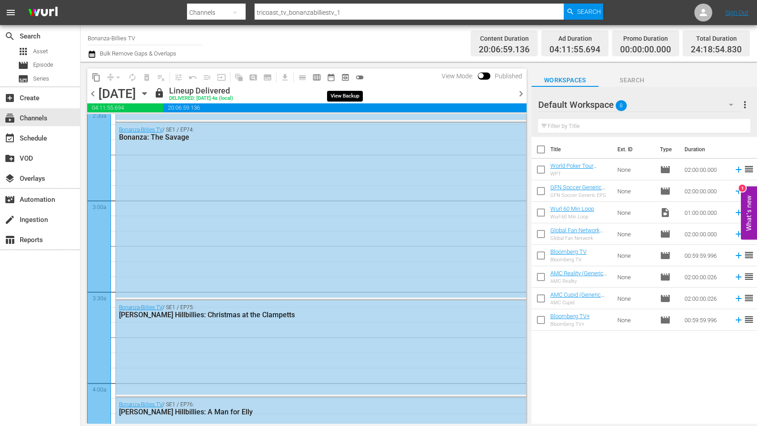
click at [345, 78] on span "preview_outlined" at bounding box center [345, 77] width 9 height 9
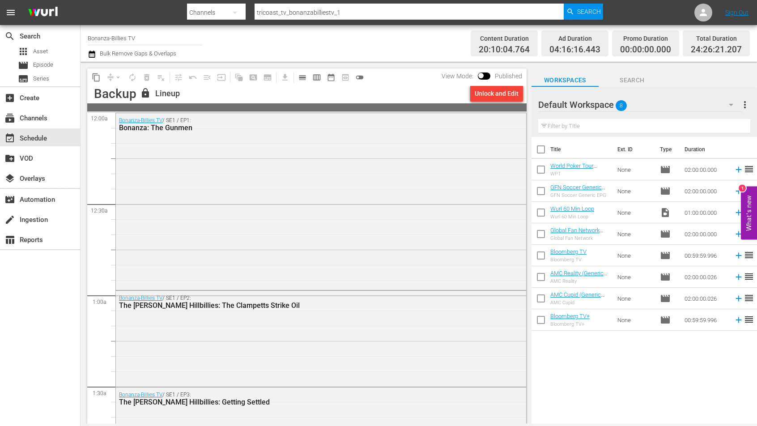
click at [320, 180] on div "Bonanza-Billies TV / SE1 / EP1: Bonanza: The Gunmen" at bounding box center [321, 200] width 410 height 175
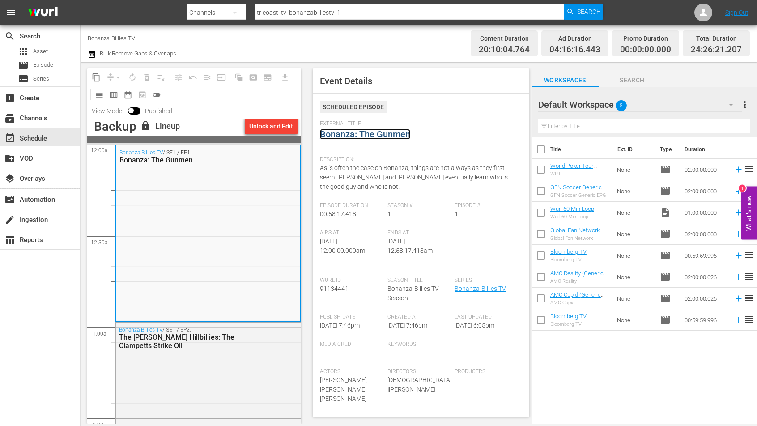
click at [365, 136] on link "Bonanza: The Gunmen" at bounding box center [365, 134] width 90 height 11
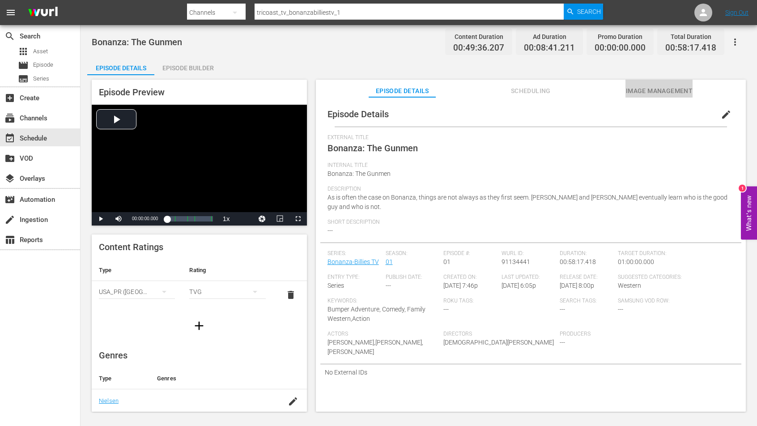
click at [630, 90] on span "Image Management" at bounding box center [659, 90] width 67 height 11
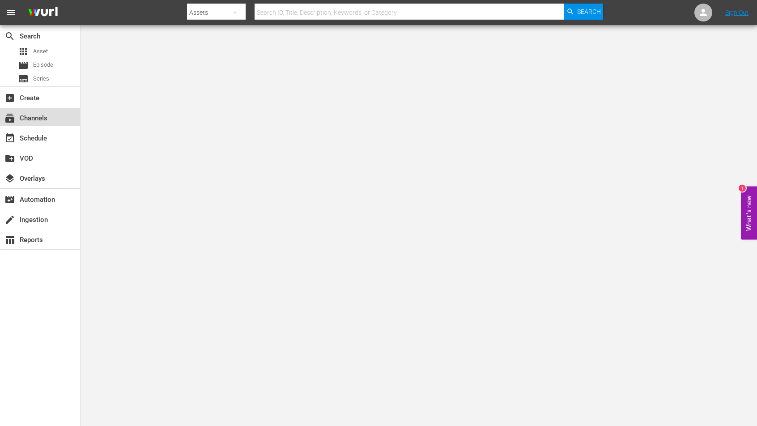
click at [42, 114] on div "subscriptions Channels" at bounding box center [25, 117] width 50 height 8
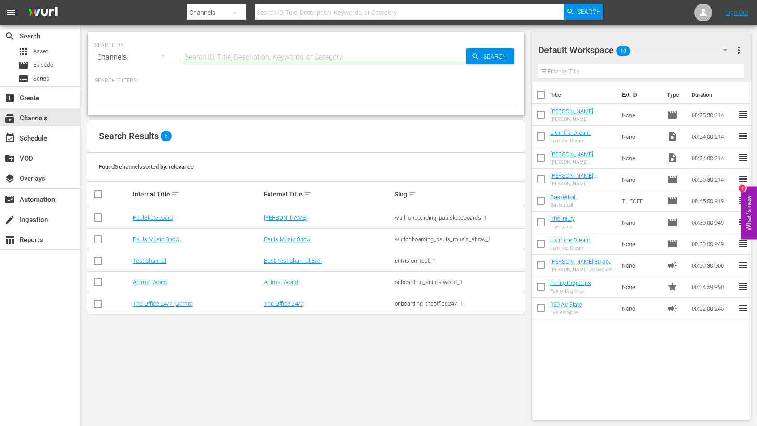
click at [281, 51] on input "text" at bounding box center [325, 57] width 284 height 21
paste input "tricoast_tv_itsawonderfullifechannel_1"
type input "tricoast_tv_itsawonderfullifechannel_1"
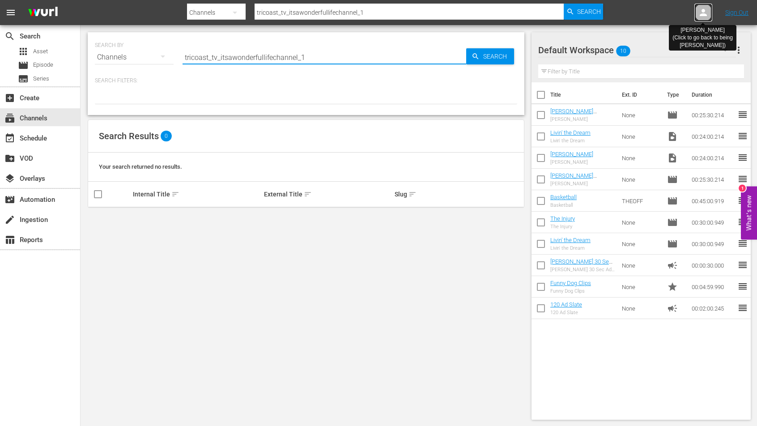
click at [701, 15] on icon at bounding box center [703, 12] width 7 height 7
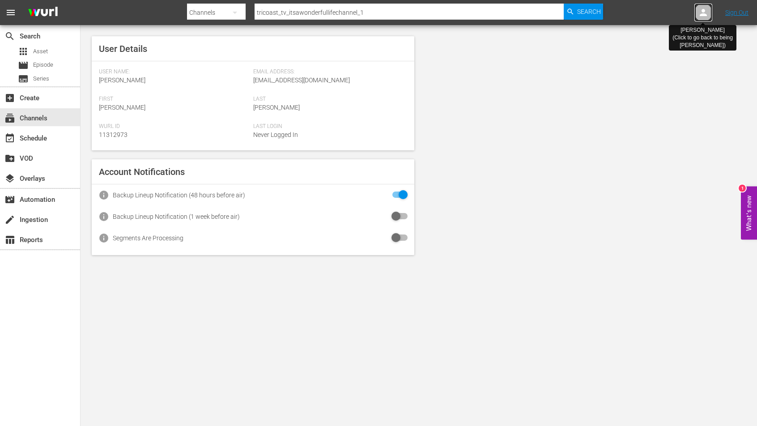
click at [701, 15] on icon at bounding box center [703, 12] width 7 height 7
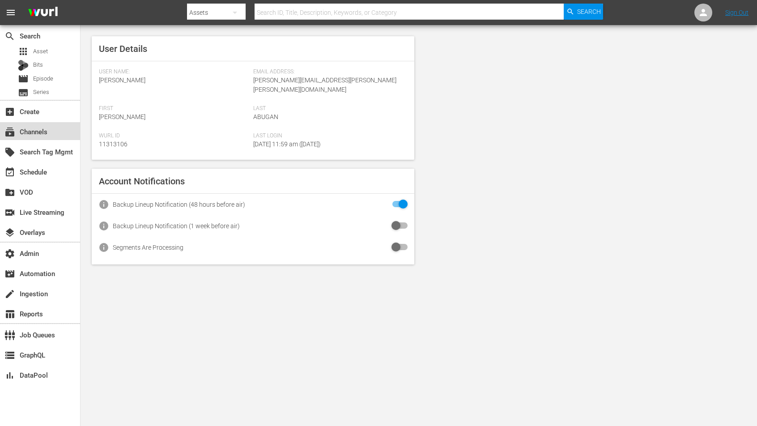
click at [42, 134] on div "subscriptions Channels" at bounding box center [25, 130] width 50 height 8
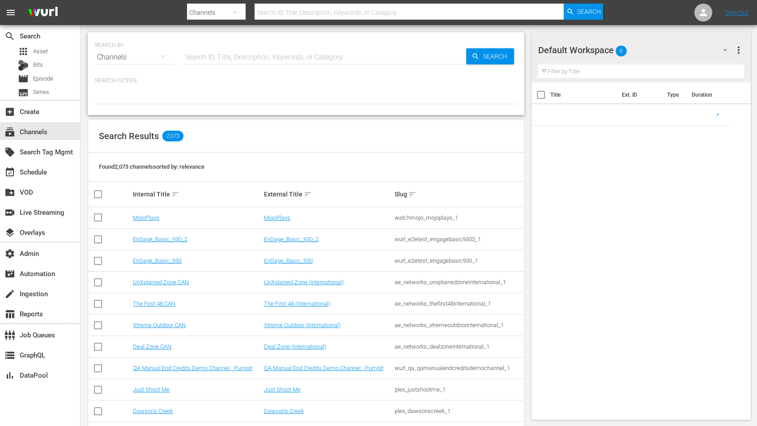
click at [286, 59] on input "text" at bounding box center [325, 57] width 284 height 21
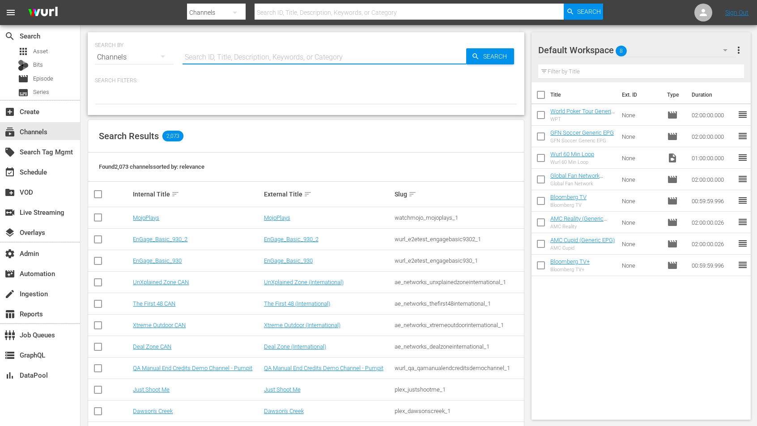
paste input "tricoast_tv_itsawonderfullifechannel_1"
type input "tricoast_tv_itsawonderfullifechannel_1"
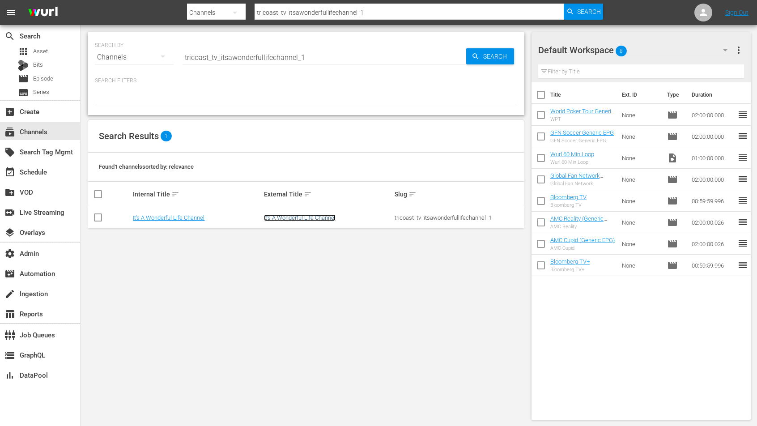
click at [294, 219] on link "It's A Wonderful Life Channel" at bounding box center [300, 217] width 72 height 7
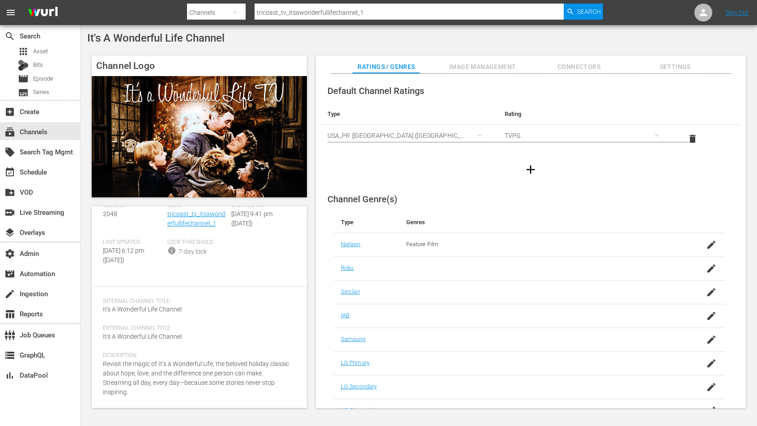
click at [503, 69] on span "Image Management" at bounding box center [482, 66] width 67 height 11
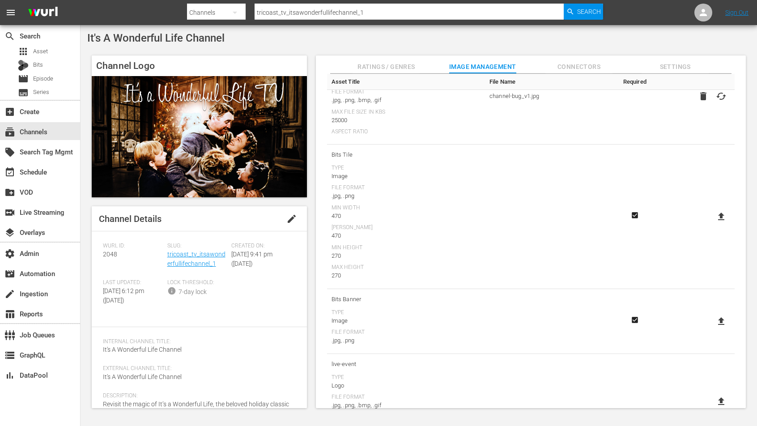
click at [192, 258] on div "Slug: tricoast_tv_itsawonderfullifechannel_1" at bounding box center [199, 261] width 64 height 37
click at [192, 256] on link "tricoast_tv_itsawonderfullifechannel_1" at bounding box center [196, 259] width 58 height 17
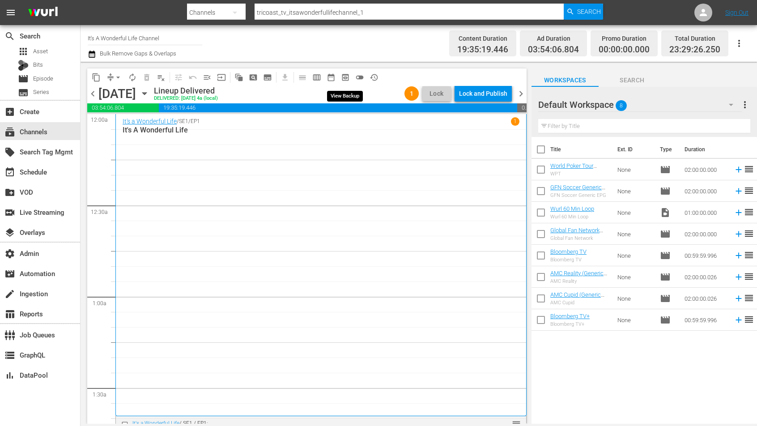
click at [345, 78] on span "preview_outlined" at bounding box center [345, 77] width 9 height 9
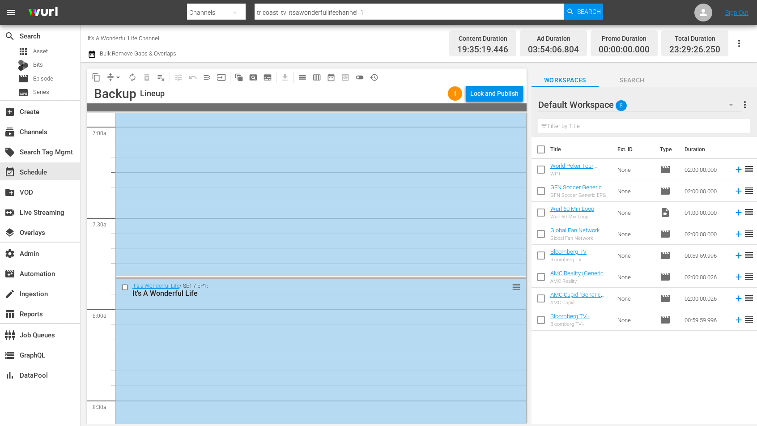
scroll to position [1425, 0]
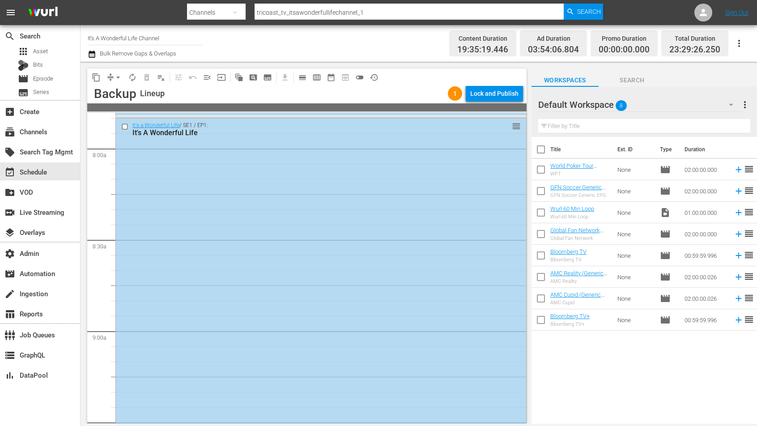
click at [251, 234] on div "It's a Wonderful Life / SE1 / EP1: It's A Wonderful Life reorder" at bounding box center [321, 355] width 410 height 474
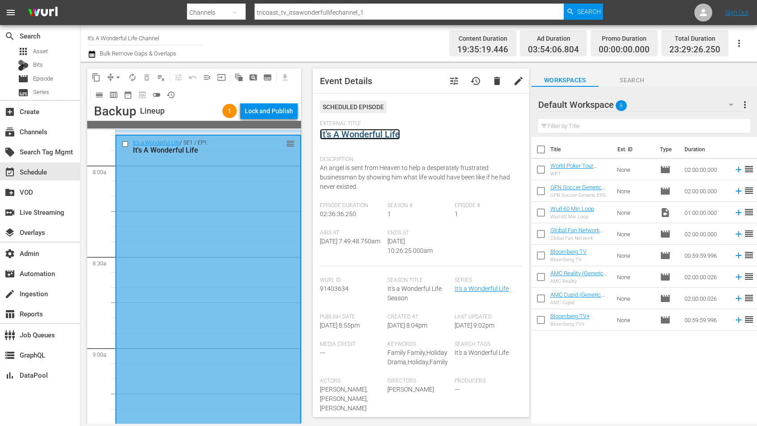
click at [375, 136] on link "It's A Wonderful Life" at bounding box center [360, 134] width 80 height 11
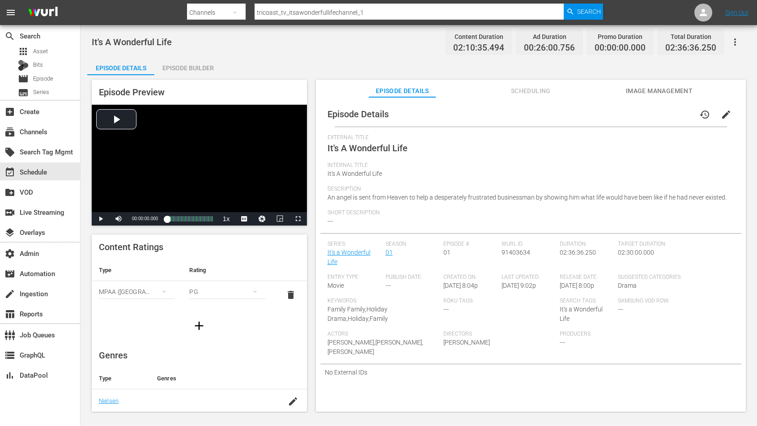
click at [631, 91] on span "Image Management" at bounding box center [659, 90] width 67 height 11
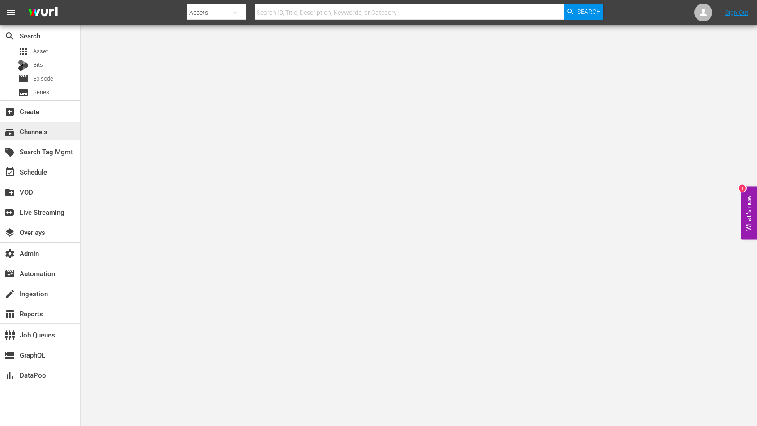
click at [60, 128] on div "subscriptions Channels" at bounding box center [40, 131] width 80 height 18
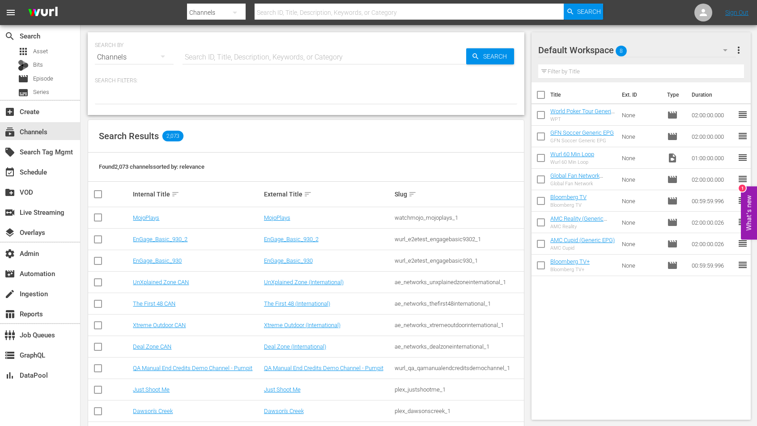
click at [215, 64] on hr at bounding box center [325, 64] width 284 height 0
click at [218, 49] on input "text" at bounding box center [325, 57] width 284 height 21
paste input "airvuz_dronetv_1"
type input "airvuz_dronetv_1"
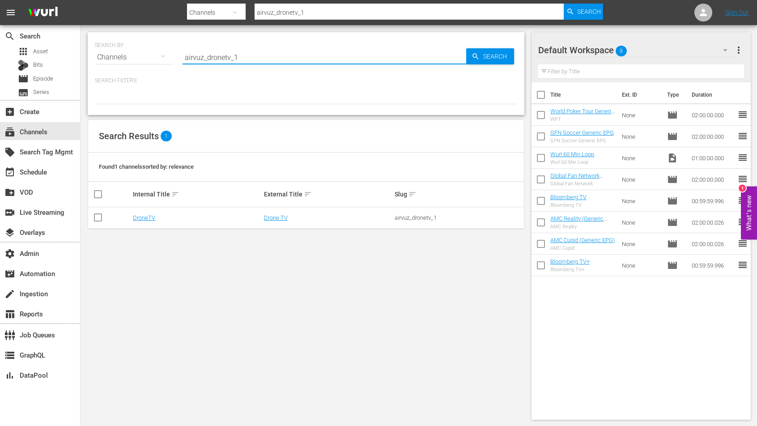
click at [266, 224] on td "Drone TV" at bounding box center [328, 217] width 131 height 21
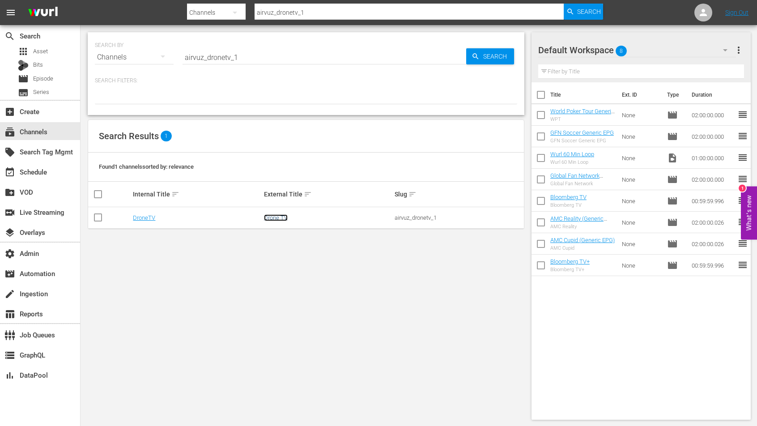
click at [271, 218] on link "Drone TV" at bounding box center [276, 217] width 24 height 7
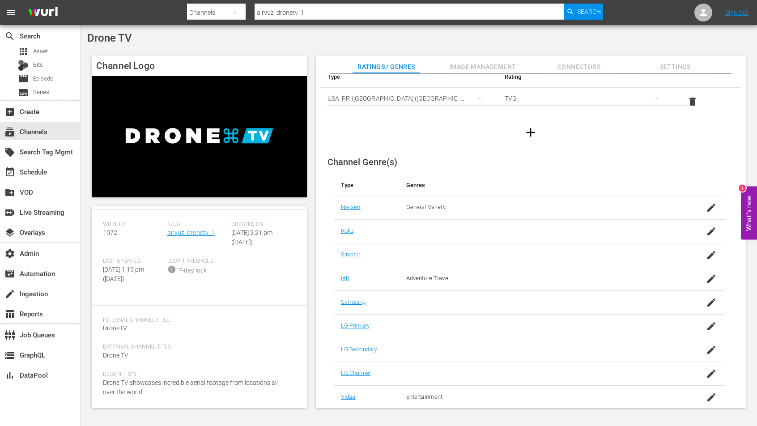
scroll to position [43, 0]
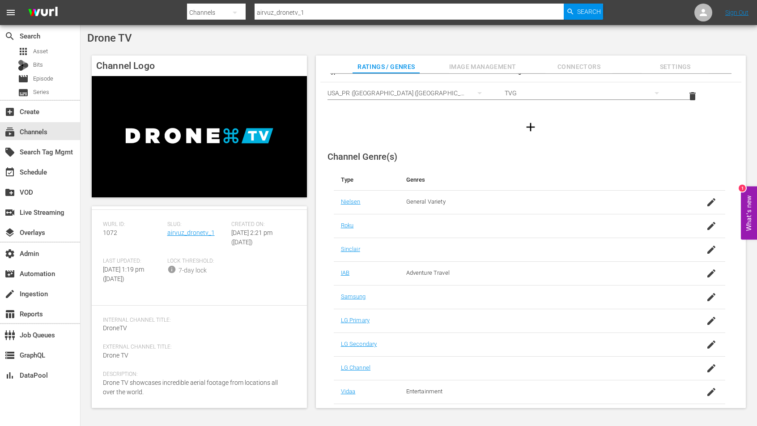
click at [495, 65] on span "Image Management" at bounding box center [482, 66] width 67 height 11
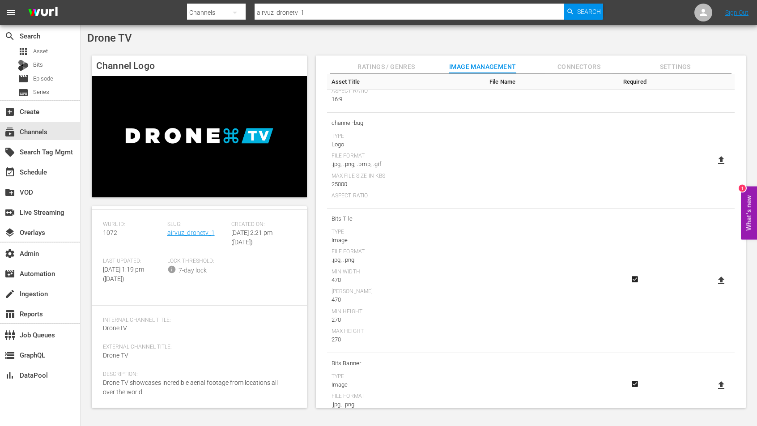
scroll to position [293, 0]
click at [199, 229] on link "airvuz_dronetv_1" at bounding box center [190, 232] width 47 height 7
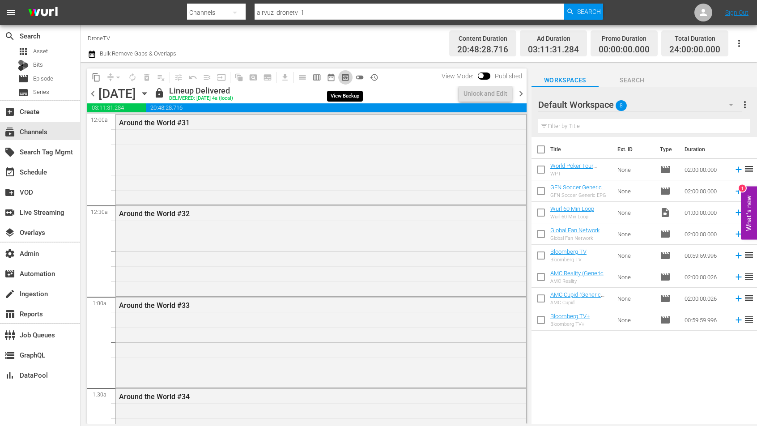
click at [344, 78] on span "preview_outlined" at bounding box center [345, 77] width 9 height 9
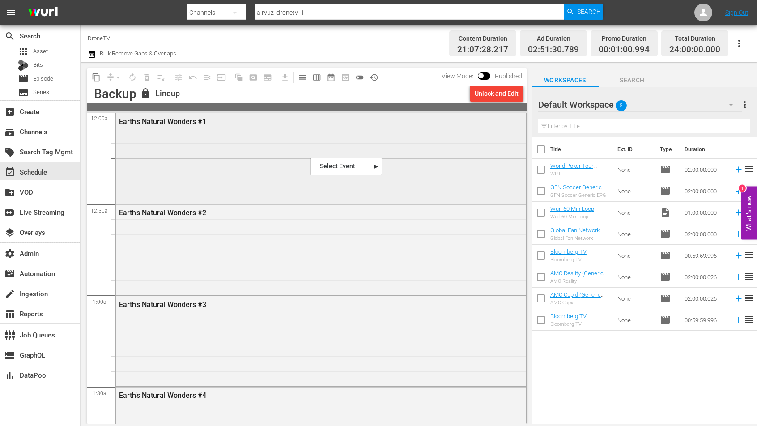
click at [362, 178] on div "Earth's Natural Wonders #1" at bounding box center [321, 157] width 410 height 89
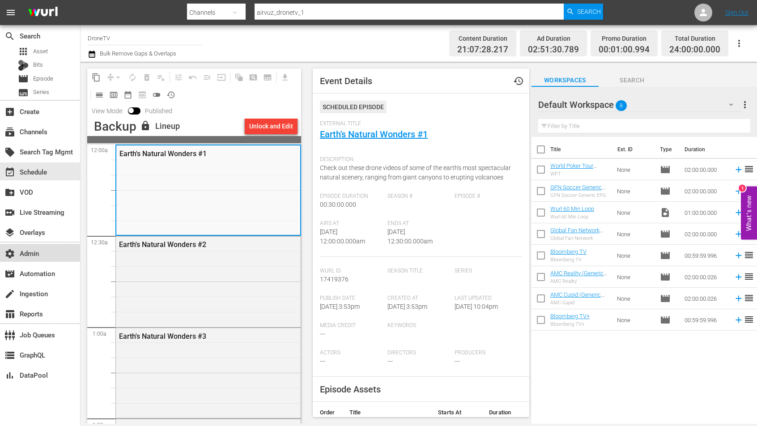
click at [55, 254] on div "settings Admin" at bounding box center [40, 253] width 80 height 18
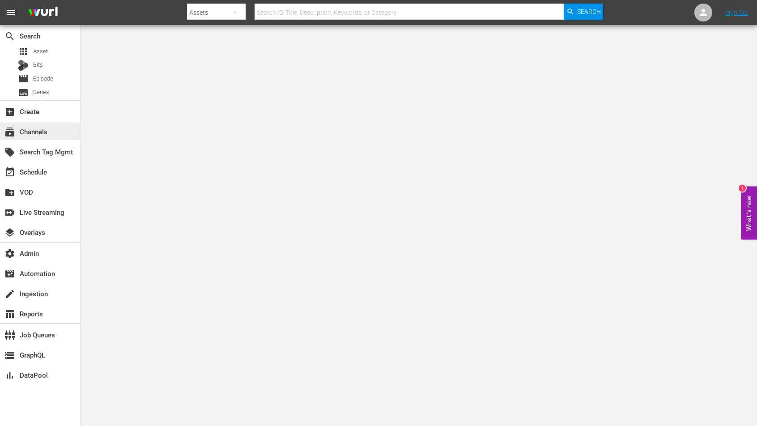
click at [31, 122] on div "subscriptions Channels" at bounding box center [40, 131] width 80 height 18
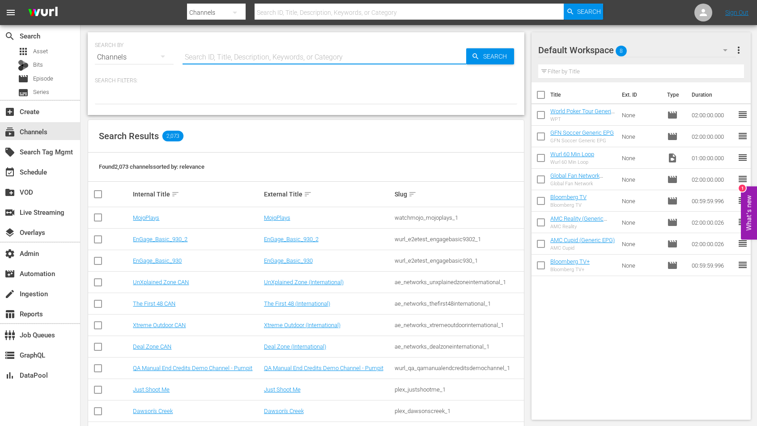
click at [200, 58] on input "text" at bounding box center [325, 57] width 284 height 21
paste input "airvuz_dronetv_1"
type input "airvuz_dronetv_1"
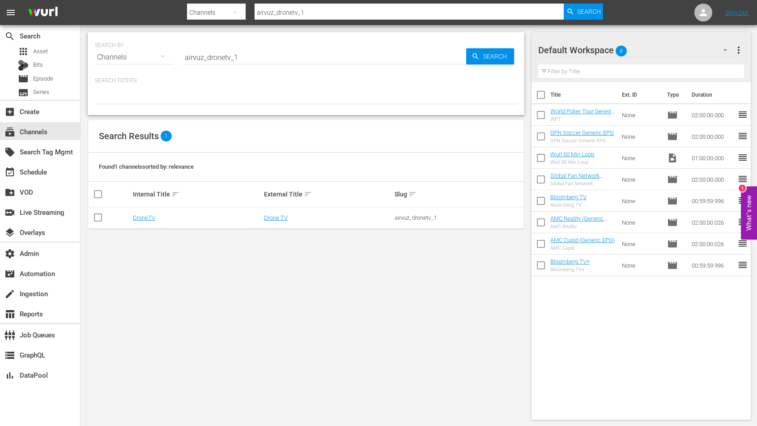
click at [270, 221] on td "Drone TV" at bounding box center [328, 217] width 131 height 21
click at [273, 217] on link "Drone TV" at bounding box center [276, 217] width 24 height 7
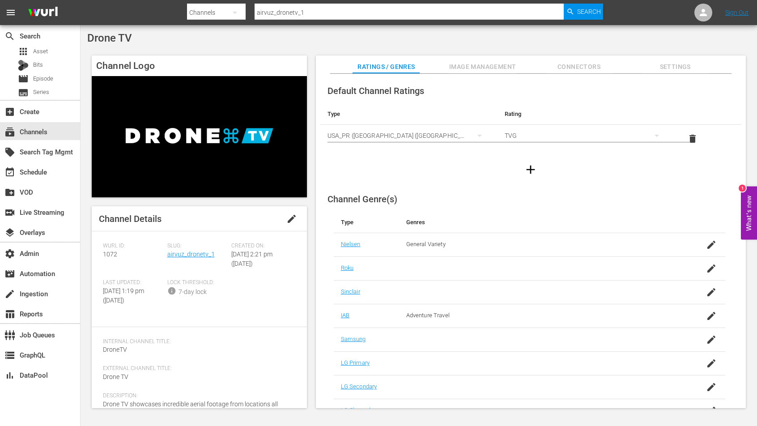
scroll to position [43, 0]
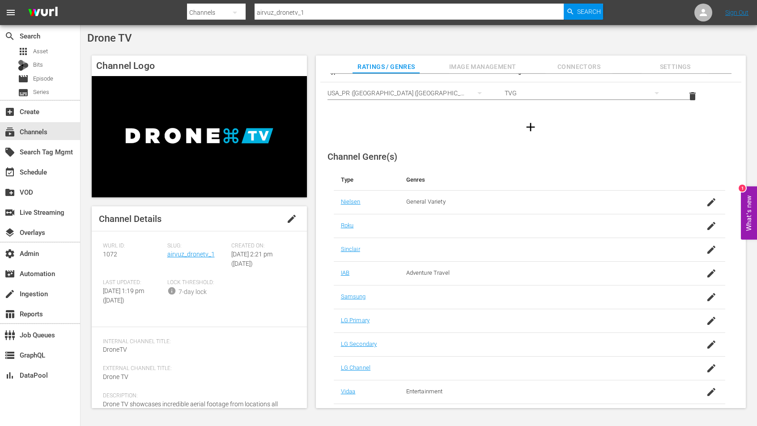
click at [487, 68] on span "Image Management" at bounding box center [482, 66] width 67 height 11
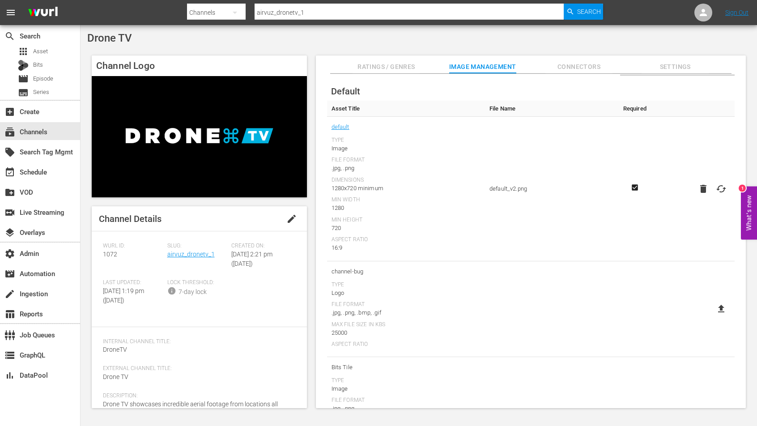
scroll to position [0, 0]
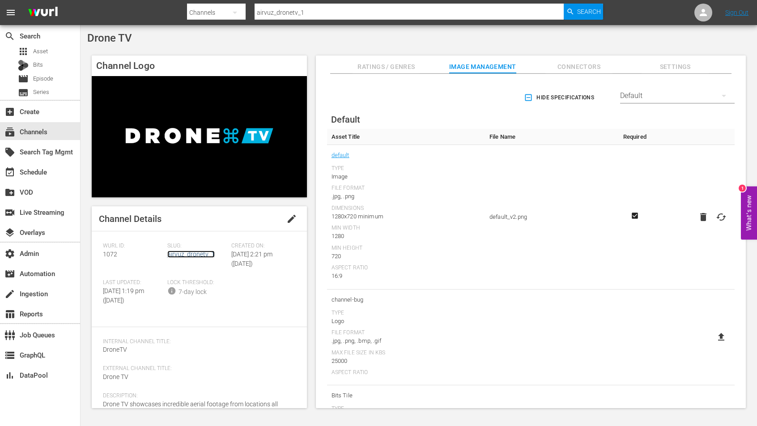
click at [194, 254] on link "airvuz_dronetv_1" at bounding box center [190, 254] width 47 height 7
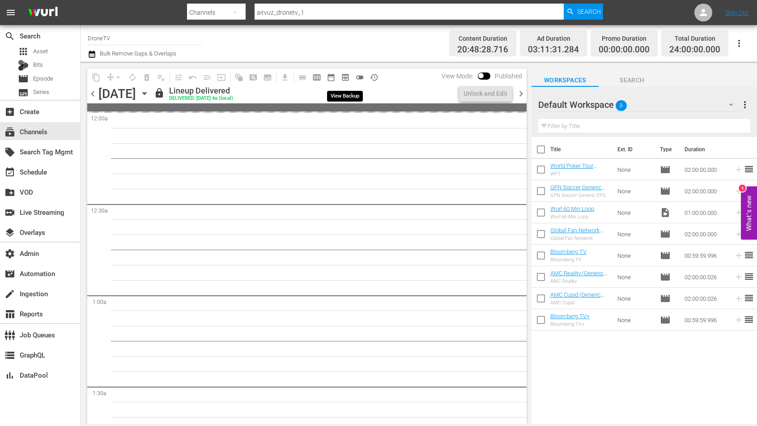
click at [343, 76] on span "preview_outlined" at bounding box center [345, 77] width 9 height 9
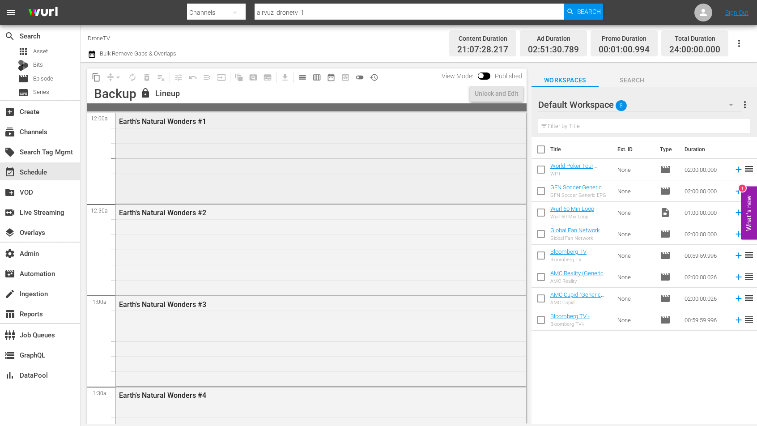
click at [379, 190] on div "Earth's Natural Wonders #1" at bounding box center [321, 157] width 410 height 89
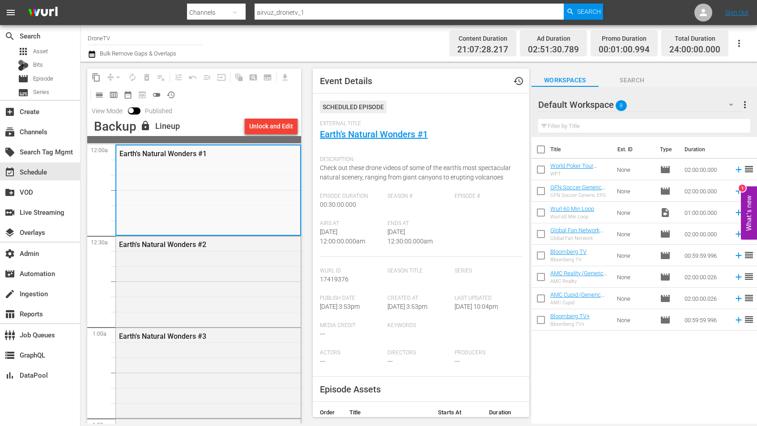
click at [387, 143] on div "External Title Earth's Natural Wonders #1" at bounding box center [421, 135] width 202 height 31
click at [392, 131] on link "Earth's Natural Wonders #1" at bounding box center [374, 134] width 108 height 11
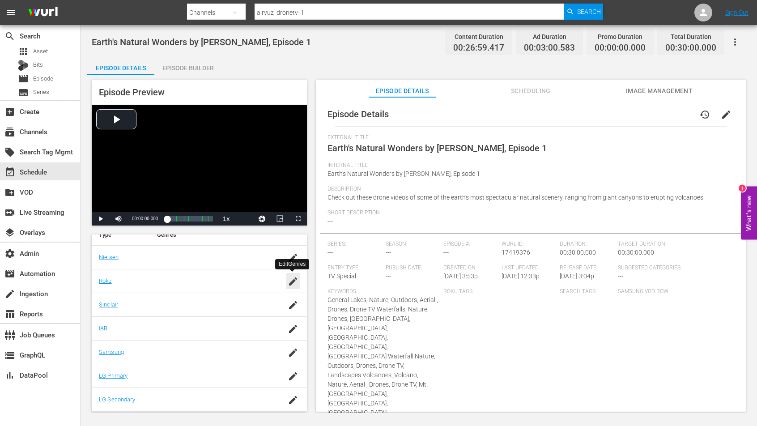
scroll to position [115, 0]
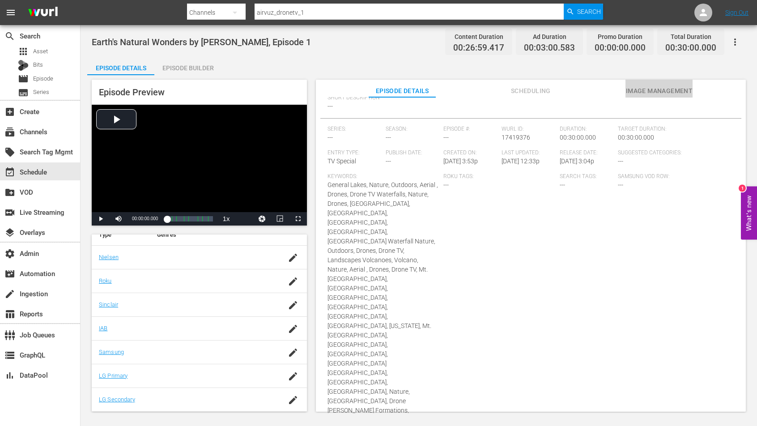
click at [649, 88] on span "Image Management" at bounding box center [659, 90] width 67 height 11
